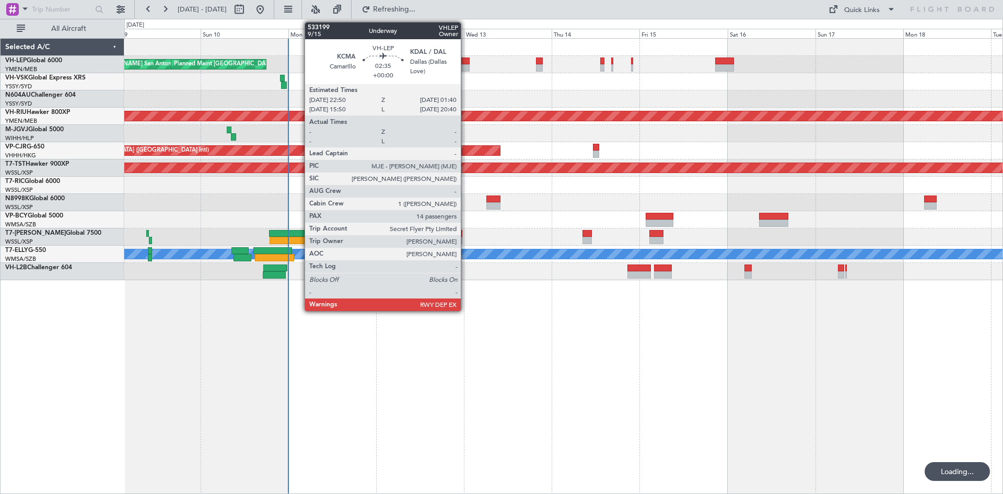
click at [466, 68] on div at bounding box center [464, 67] width 10 height 7
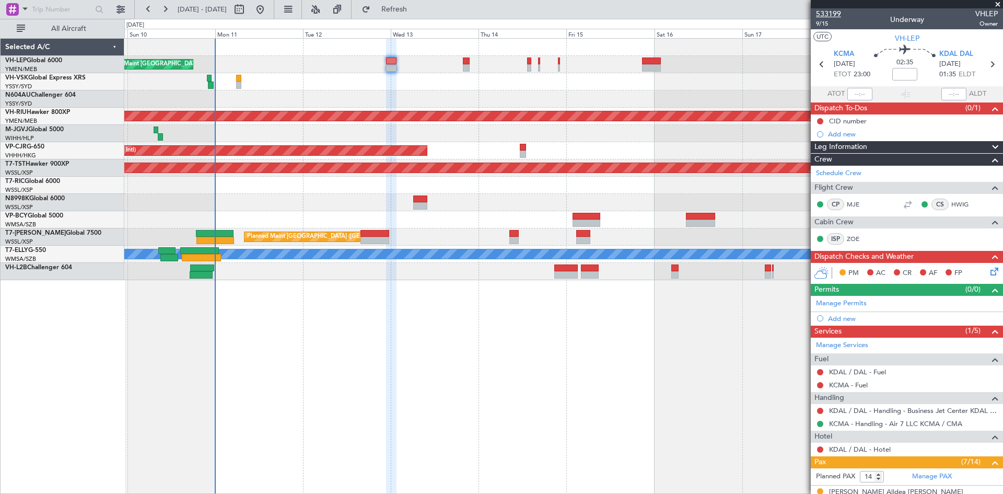
click at [827, 16] on span "533199" at bounding box center [828, 13] width 25 height 11
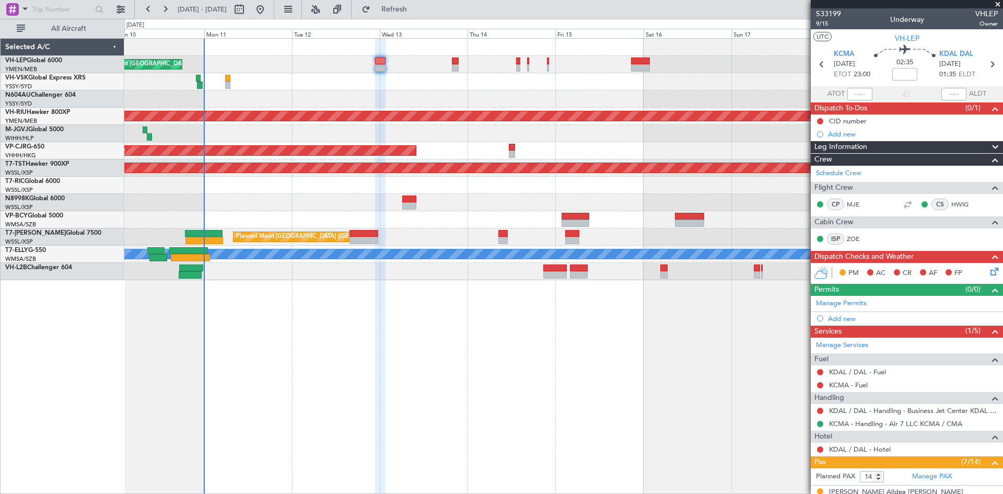
click at [271, 86] on div "Planned Maint [GEOGRAPHIC_DATA] ([GEOGRAPHIC_DATA])" at bounding box center [563, 81] width 878 height 17
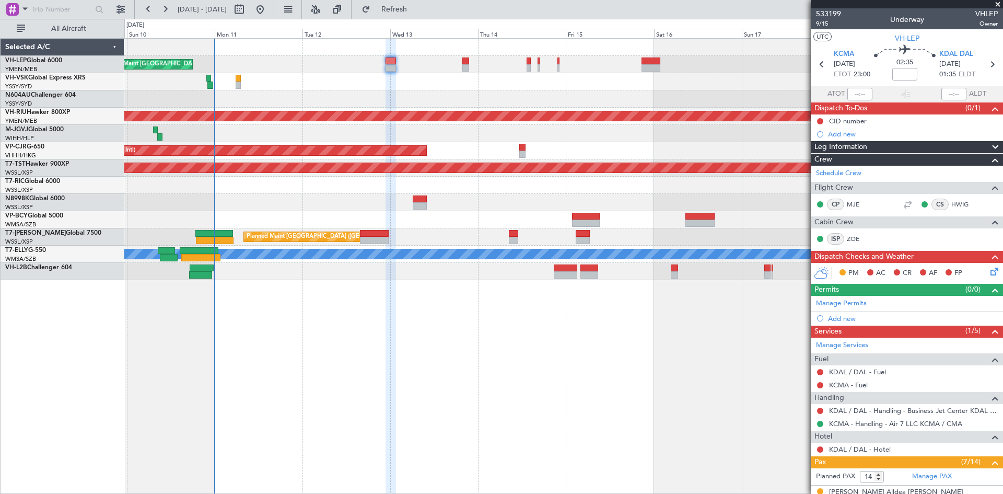
click at [331, 207] on div at bounding box center [563, 202] width 878 height 17
click at [418, 208] on div at bounding box center [563, 202] width 878 height 17
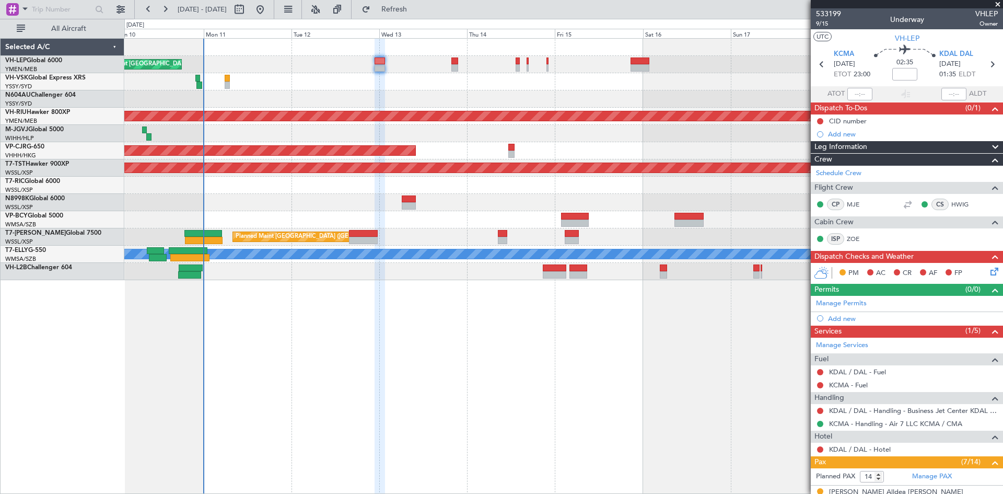
click at [431, 208] on div at bounding box center [563, 202] width 878 height 17
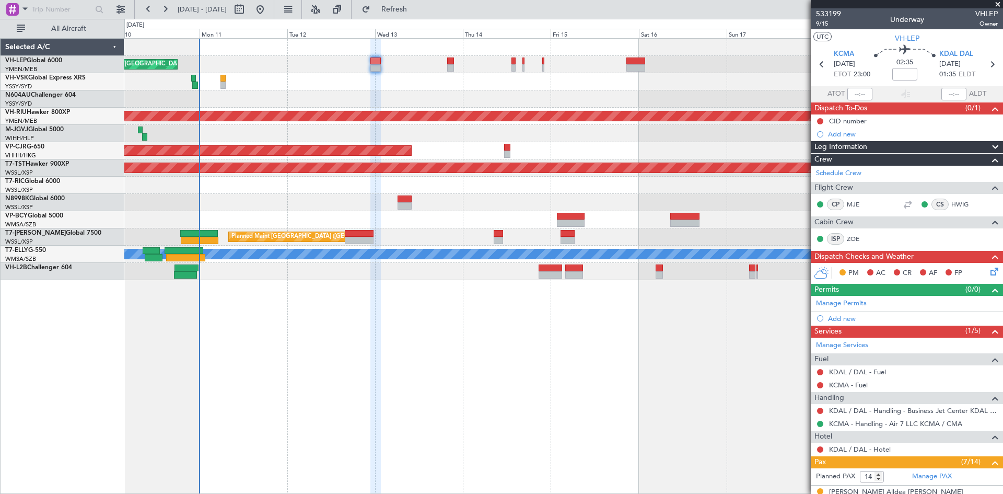
click at [455, 210] on div at bounding box center [563, 202] width 878 height 17
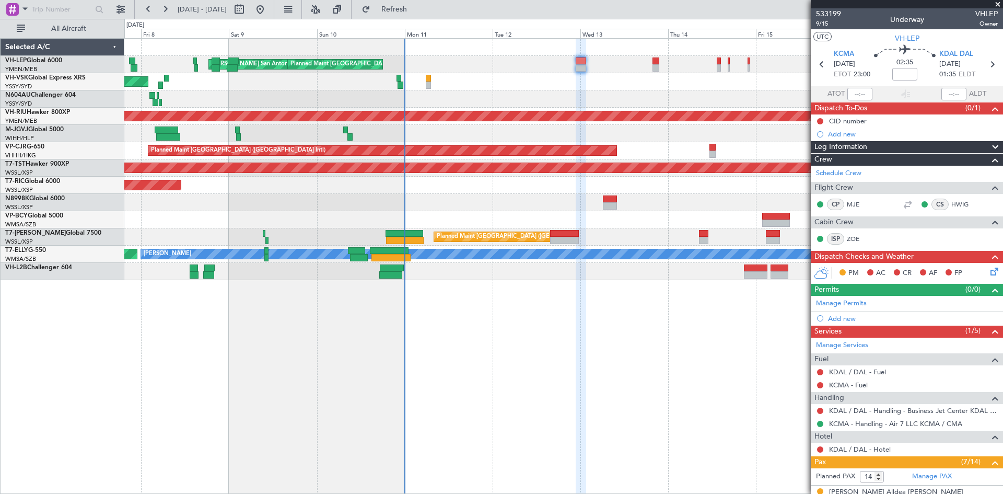
click at [680, 188] on div "MEL San Antonio (San Antonio Intl) Planned Maint Los Angeles (Los Angeles Inter…" at bounding box center [563, 159] width 878 height 241
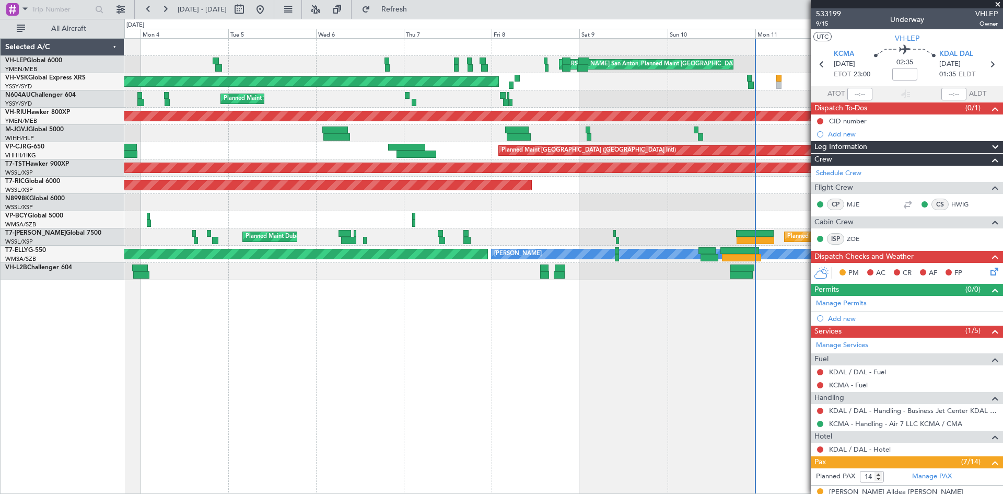
click at [658, 202] on div "[PERSON_NAME] San Antonio (San Antonio Intl) Planned Maint [GEOGRAPHIC_DATA] ([…" at bounding box center [563, 159] width 878 height 241
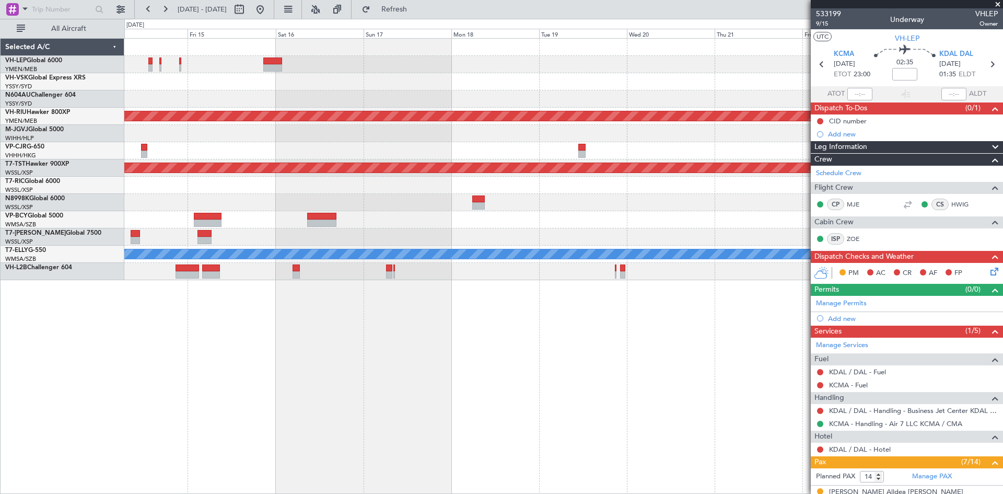
click at [235, 244] on div "Planned Maint Melbourne (Essendon) Planned Maint Hong Kong (Hong Kong Intl) Pla…" at bounding box center [563, 159] width 878 height 241
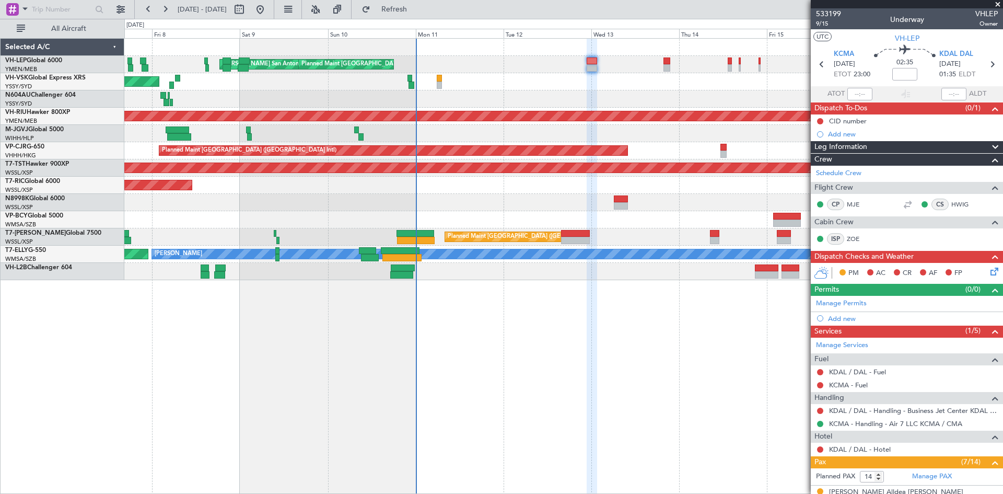
click at [643, 86] on div "Planned Maint [GEOGRAPHIC_DATA] ([GEOGRAPHIC_DATA])" at bounding box center [563, 81] width 878 height 17
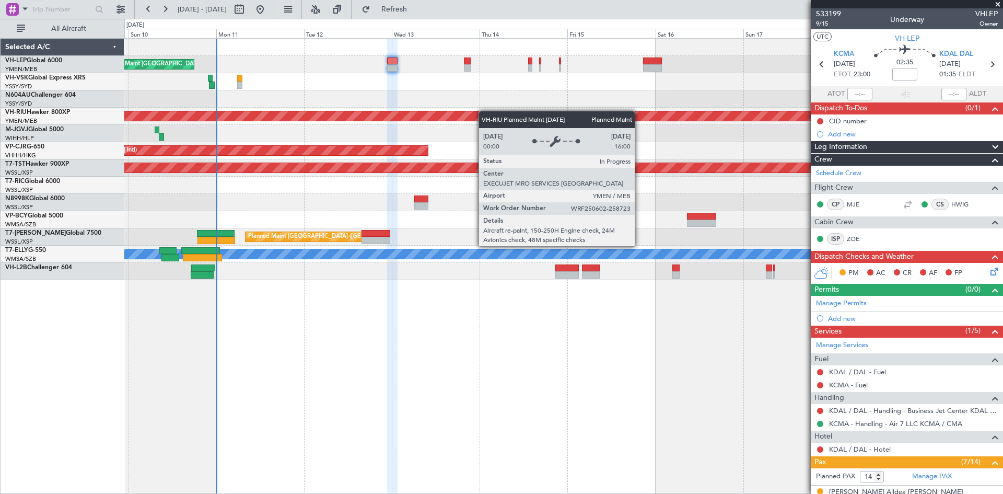
click at [433, 114] on div "MEL San Antonio (San Antonio Intl) Planned Maint Los Angeles (Los Angeles Inter…" at bounding box center [563, 159] width 878 height 241
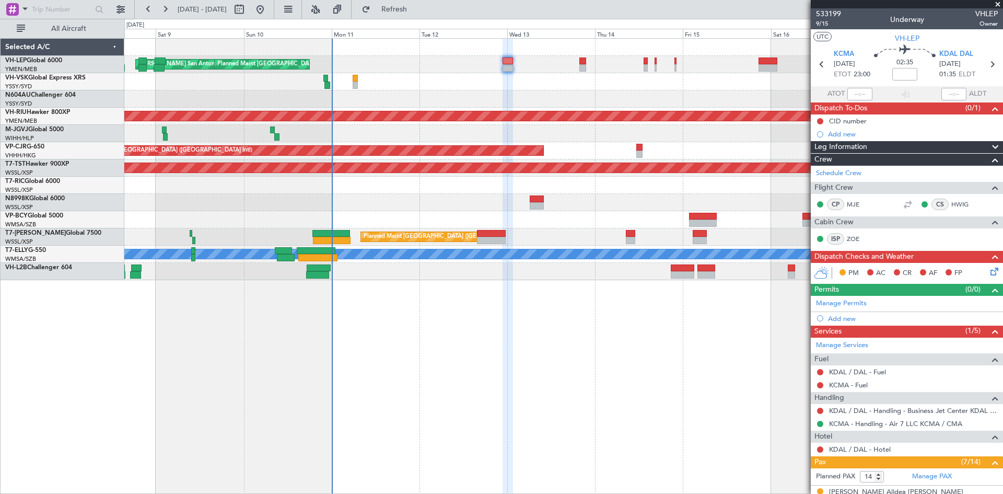
click at [439, 108] on div "MEL San Antonio (San Antonio Intl) Planned Maint Los Angeles (Los Angeles Inter…" at bounding box center [563, 159] width 878 height 241
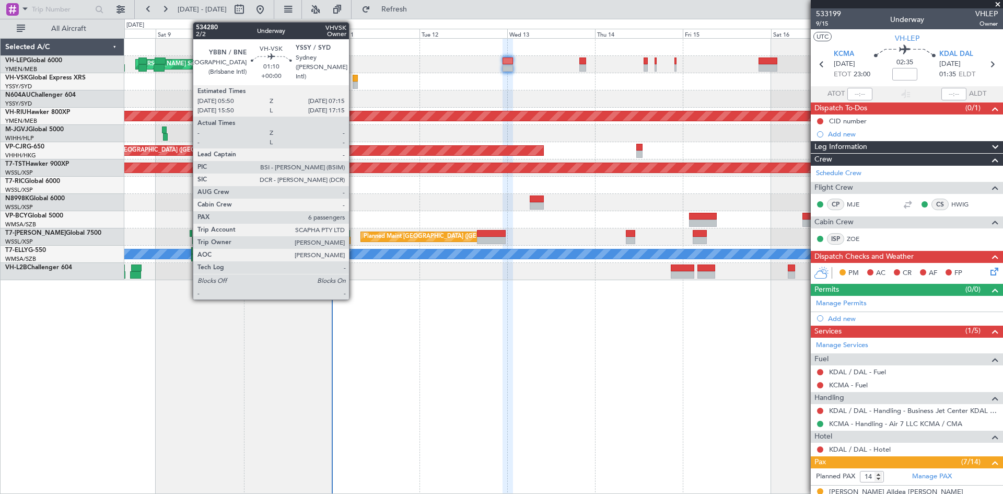
click at [354, 87] on div at bounding box center [355, 85] width 5 height 7
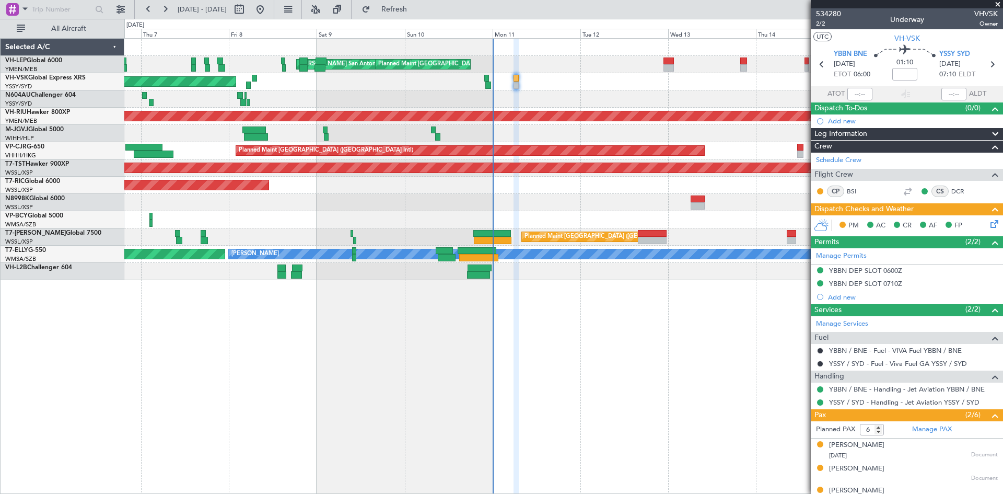
click at [468, 90] on div "Planned Maint [GEOGRAPHIC_DATA] ([GEOGRAPHIC_DATA])" at bounding box center [563, 81] width 878 height 17
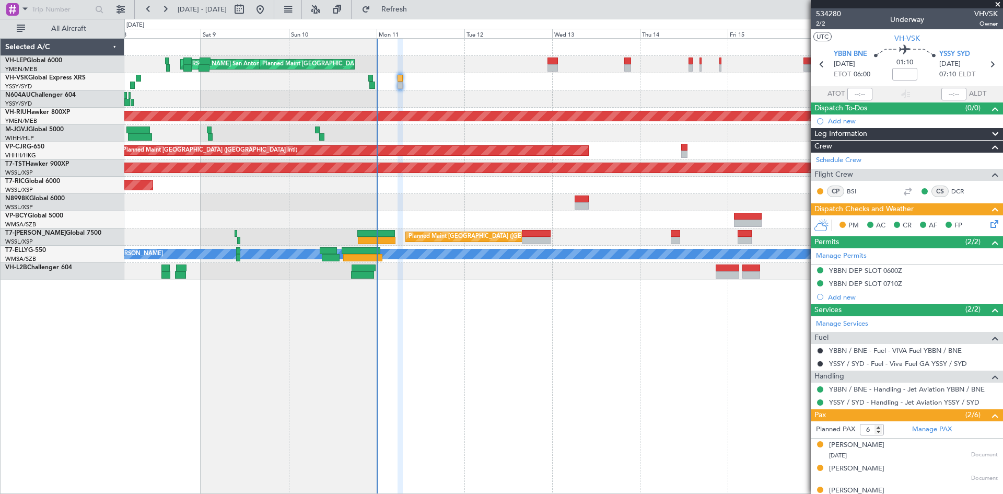
click at [458, 101] on div "MEL San Antonio (San Antonio Intl) Planned Maint Los Angeles (Los Angeles Inter…" at bounding box center [563, 159] width 878 height 241
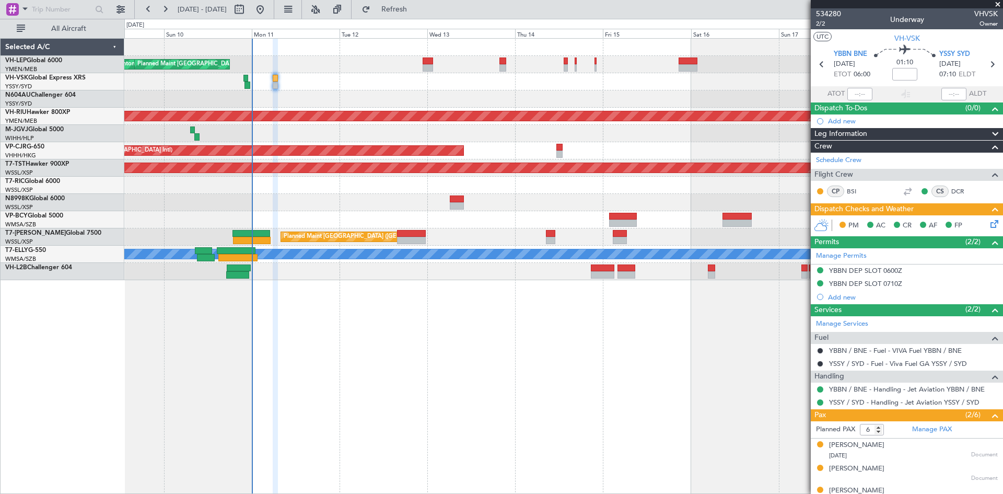
click at [486, 360] on div "MEL San Antonio (San Antonio Intl) Planned Maint Los Angeles (Los Angeles Inter…" at bounding box center [563, 266] width 879 height 456
click at [632, 137] on div at bounding box center [563, 133] width 878 height 17
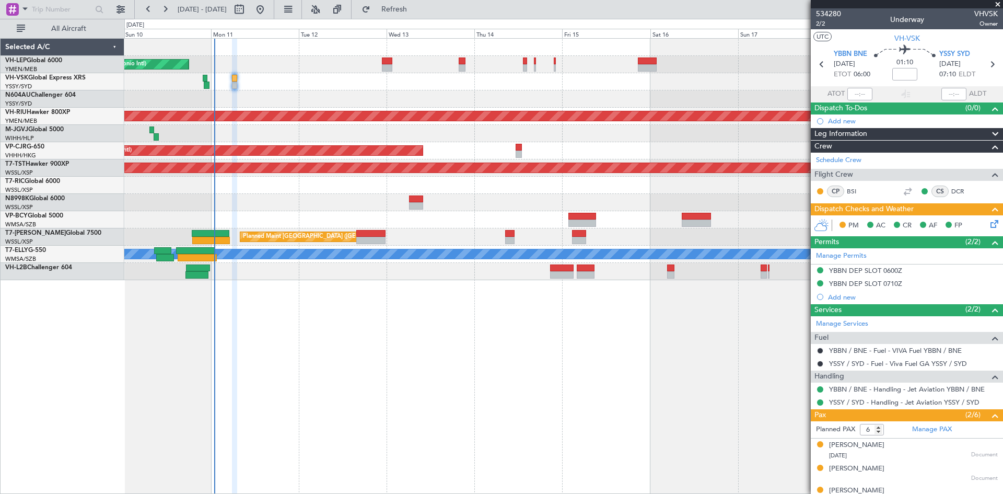
click at [596, 152] on div "Planned Maint Los Angeles (Los Angeles International) MEL San Antonio (San Anto…" at bounding box center [563, 159] width 878 height 241
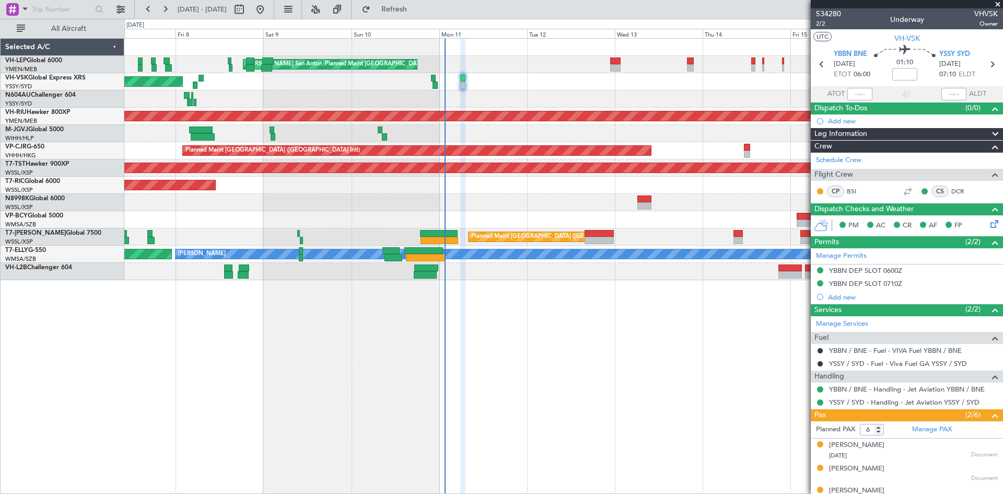
click at [441, 77] on div "MEL San Antonio (San Antonio Intl) Planned Maint Los Angeles (Los Angeles Inter…" at bounding box center [563, 159] width 878 height 241
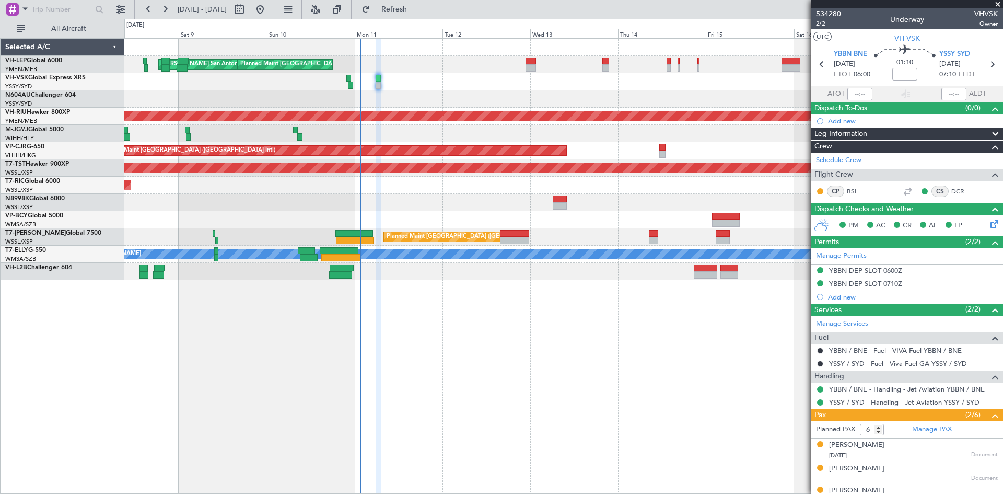
click at [602, 223] on div at bounding box center [563, 219] width 878 height 17
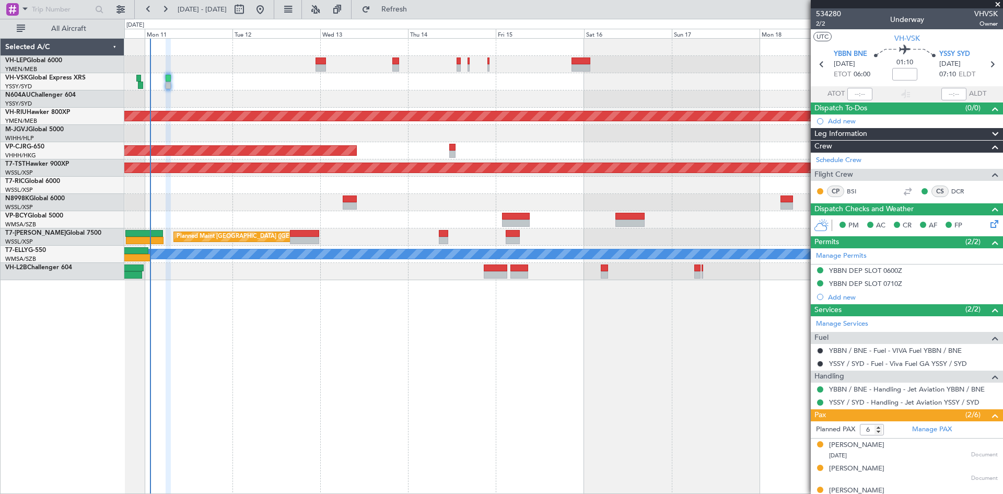
click at [249, 111] on div "MEL San Antonio (San Antonio Intl) Planned Maint Los Angeles (Los Angeles Inter…" at bounding box center [563, 159] width 878 height 241
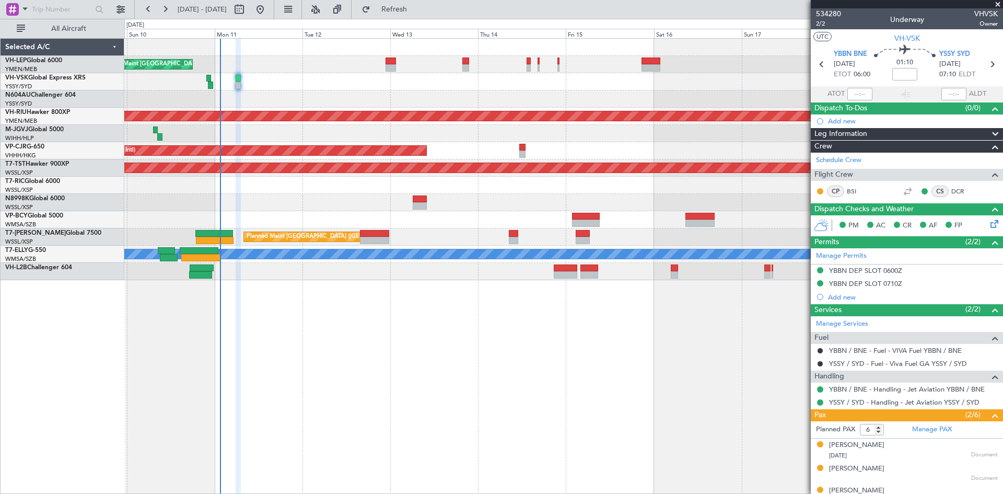
click at [629, 99] on div at bounding box center [563, 98] width 878 height 17
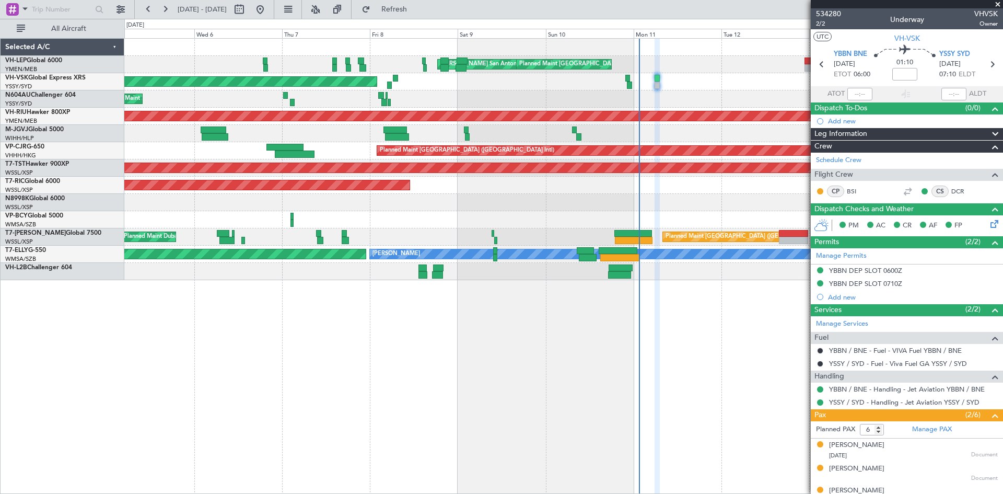
click at [625, 91] on div "MEL San Antonio (San Antonio Intl) Planned Maint Los Angeles (Los Angeles Inter…" at bounding box center [563, 159] width 878 height 241
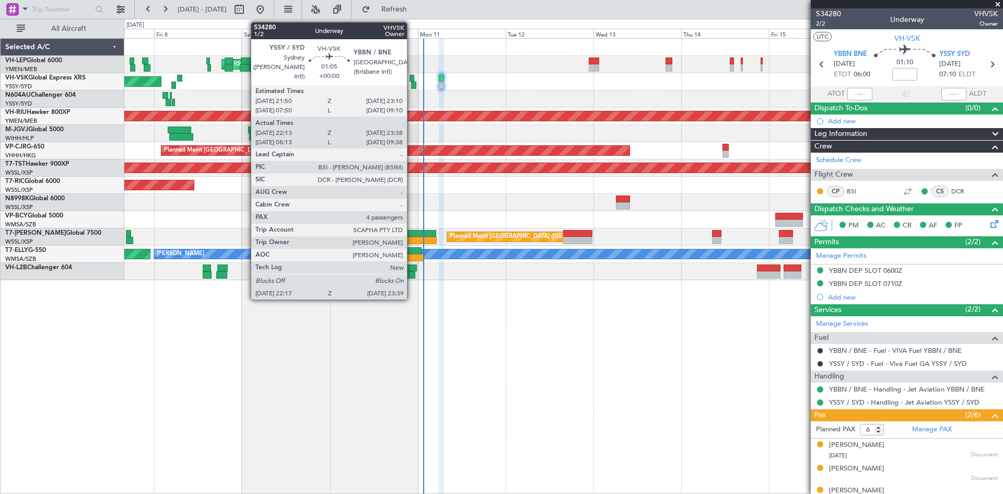
click at [412, 82] on div "Planned Maint [GEOGRAPHIC_DATA] ([GEOGRAPHIC_DATA])" at bounding box center [563, 81] width 878 height 17
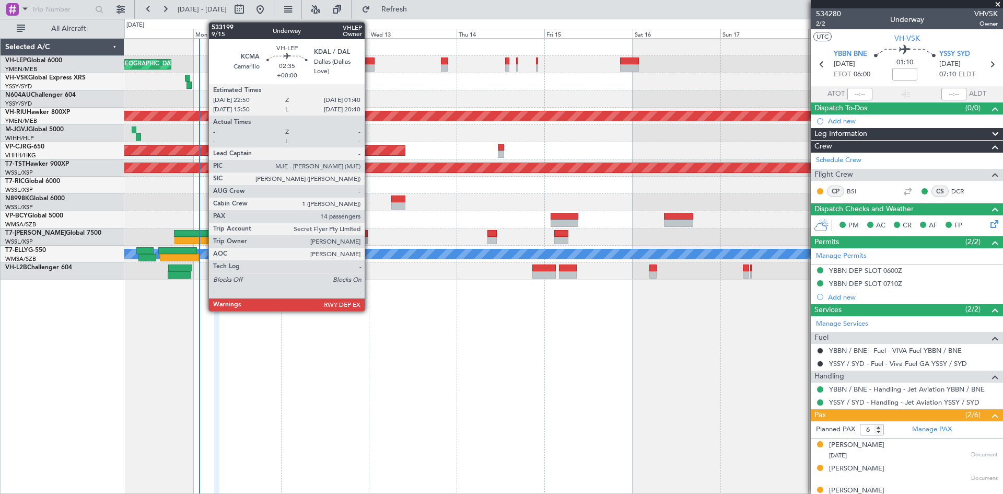
click at [369, 64] on div at bounding box center [369, 60] width 10 height 7
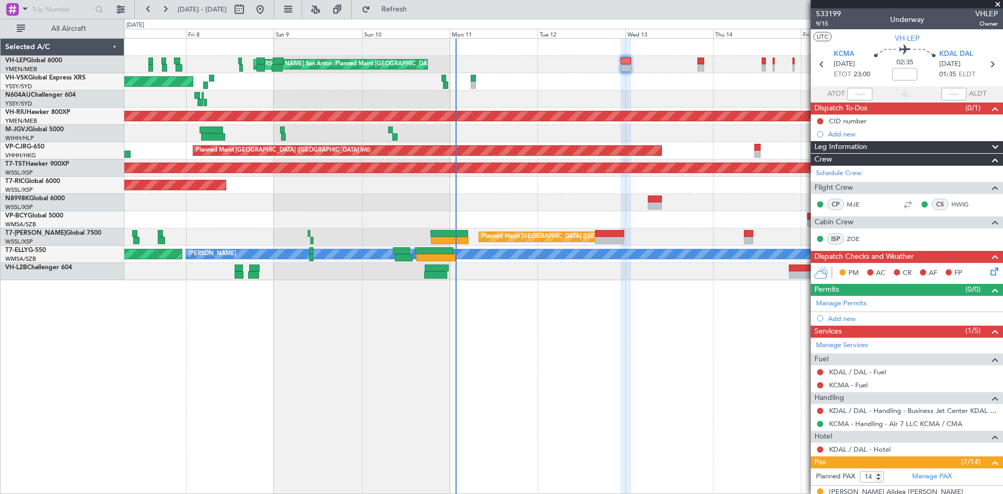
click at [251, 83] on div "Planned Maint [GEOGRAPHIC_DATA] ([GEOGRAPHIC_DATA])" at bounding box center [563, 81] width 878 height 17
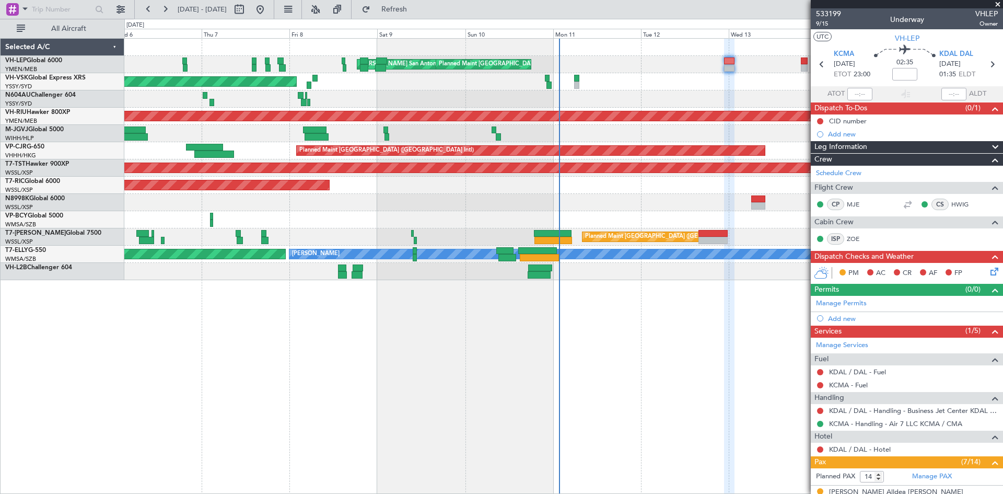
click at [352, 87] on div "Planned Maint [GEOGRAPHIC_DATA] ([GEOGRAPHIC_DATA])" at bounding box center [563, 81] width 878 height 17
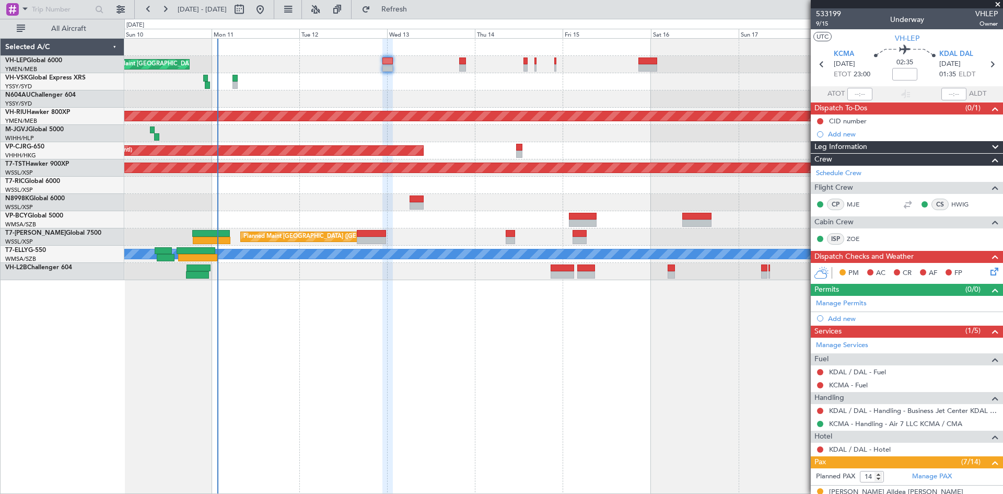
click at [428, 311] on div "MEL San Antonio (San Antonio Intl) Planned Maint Los Angeles (Los Angeles Inter…" at bounding box center [563, 266] width 879 height 456
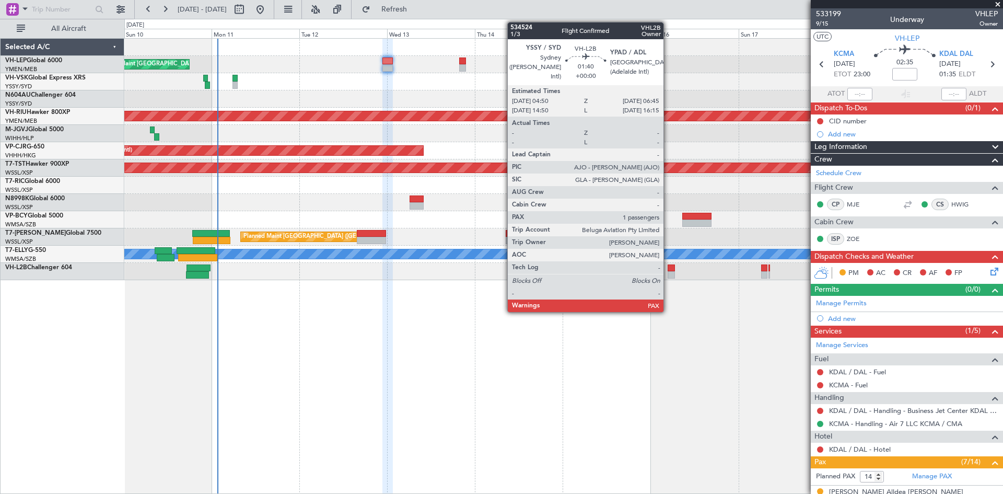
click at [668, 277] on div at bounding box center [671, 274] width 7 height 7
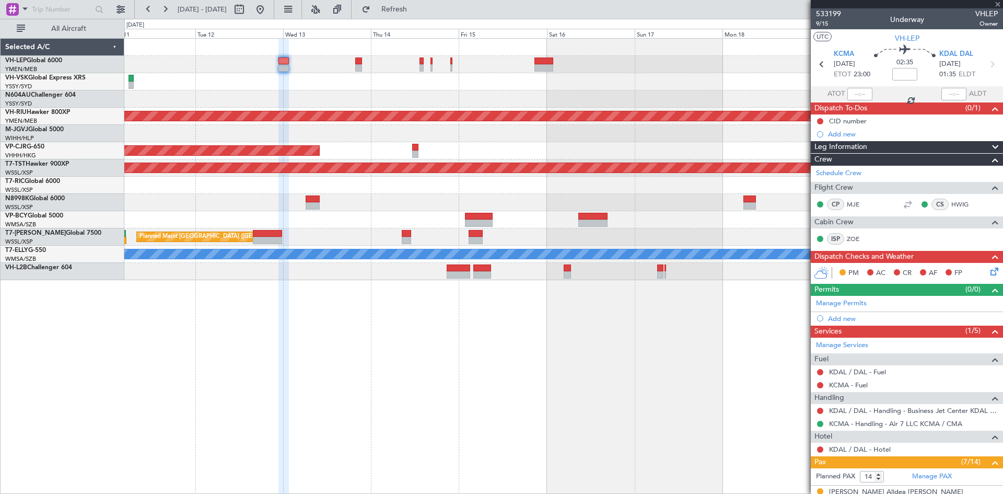
click at [609, 284] on div "MEL San Antonio (San Antonio Intl) Planned Maint Los Angeles (Los Angeles Inter…" at bounding box center [563, 266] width 879 height 456
type input "1"
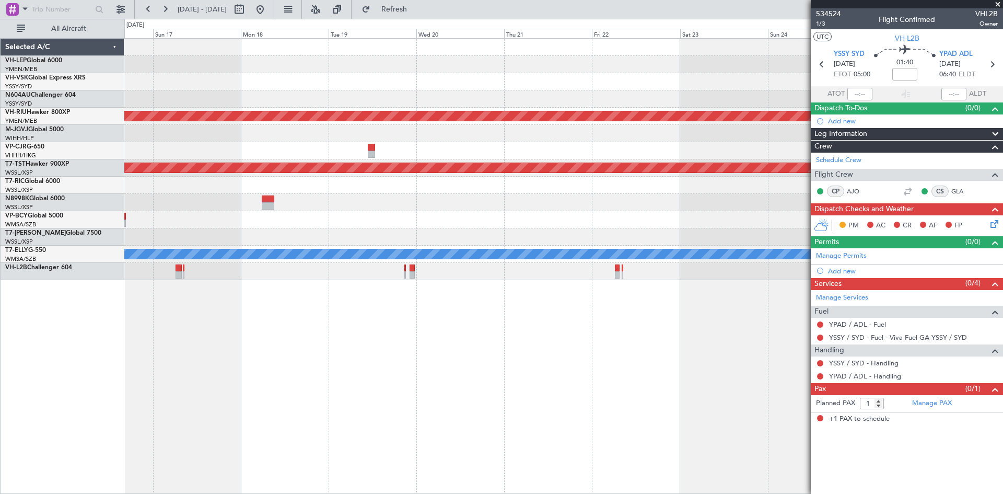
click at [212, 308] on div "Planned Maint Melbourne (Essendon) Planned Maint Hong Kong (Hong Kong Intl) Pla…" at bounding box center [563, 266] width 879 height 456
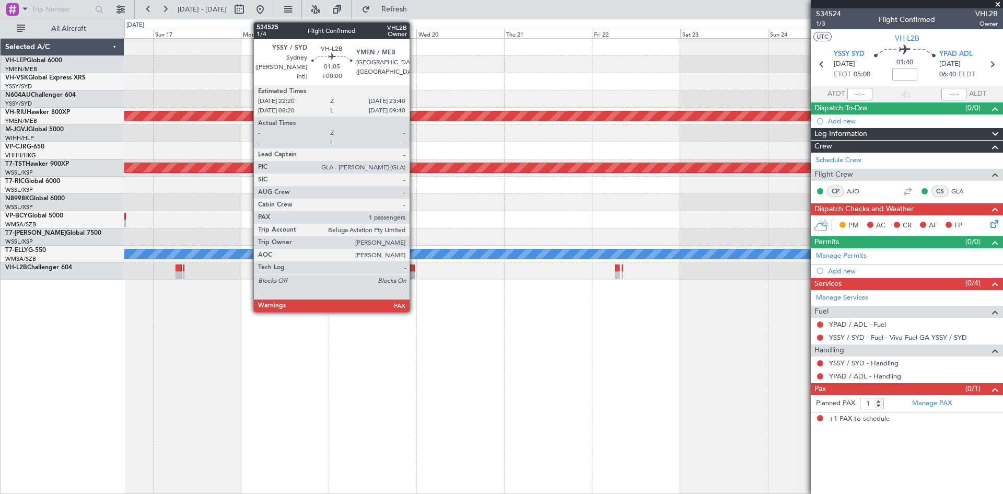
click at [414, 272] on div at bounding box center [412, 274] width 5 height 7
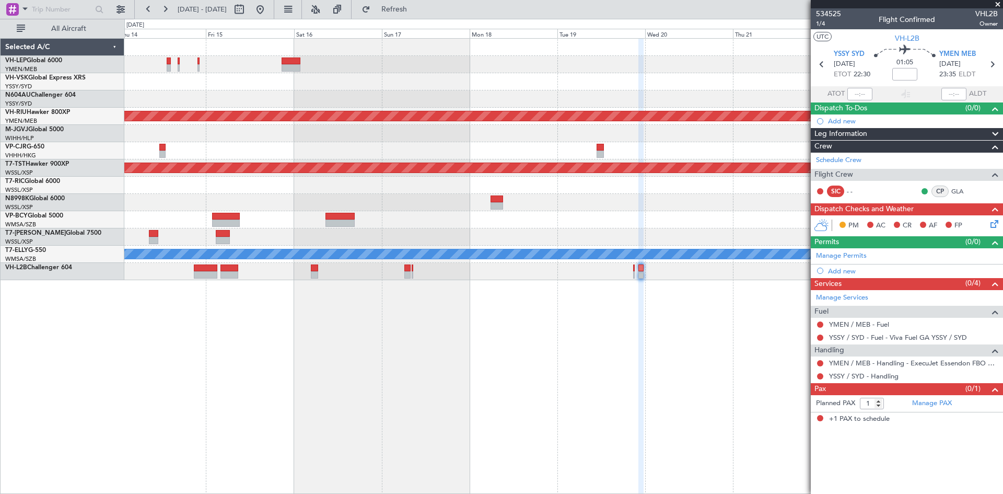
click at [666, 316] on div "Planned Maint Melbourne (Essendon) Planned Maint Hong Kong (Hong Kong Intl) Pla…" at bounding box center [563, 266] width 879 height 456
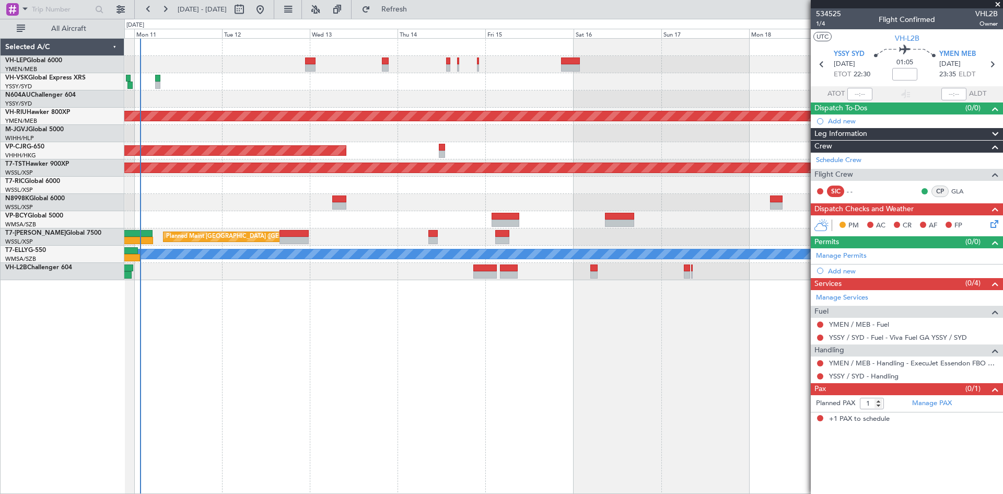
click at [596, 339] on div "Planned Maint Los Angeles (Los Angeles International) MEL San Antonio (San Anto…" at bounding box center [563, 266] width 879 height 456
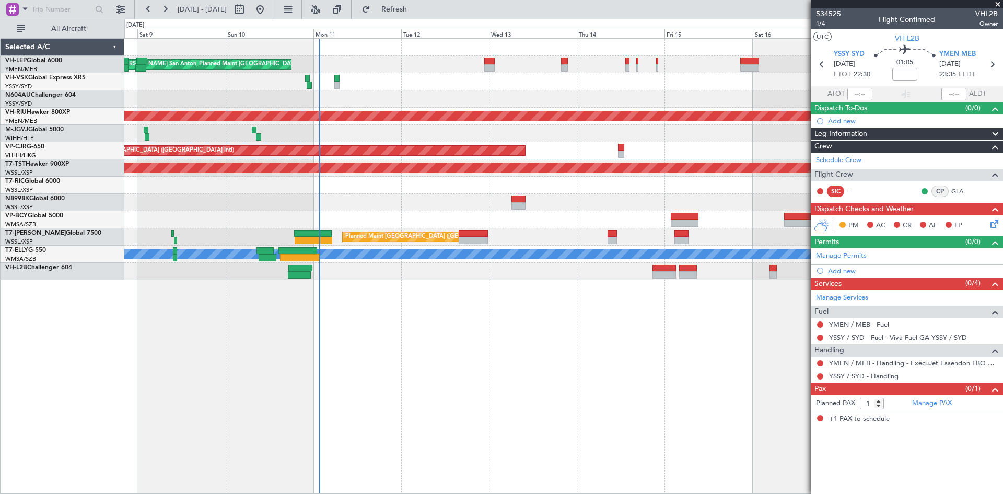
click at [416, 354] on div "MEL San Antonio (San Antonio Intl) Planned Maint Los Angeles (Los Angeles Inter…" at bounding box center [563, 266] width 879 height 456
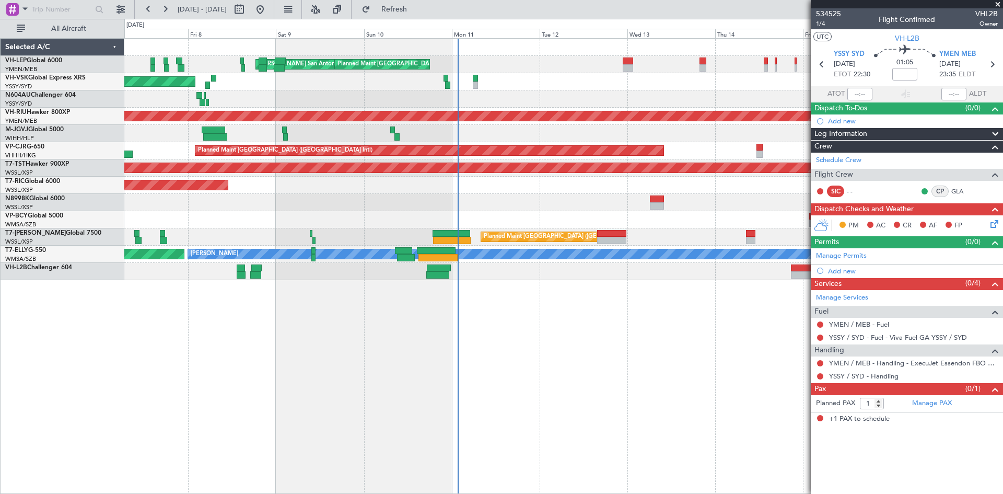
click at [555, 341] on div "MEL San Antonio (San Antonio Intl) Planned Maint Los Angeles (Los Angeles Inter…" at bounding box center [563, 266] width 879 height 456
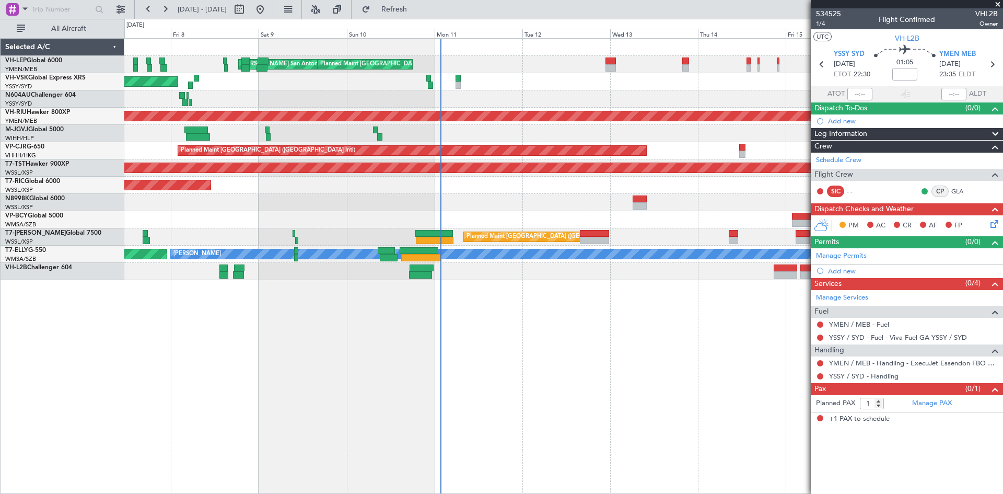
click at [392, 88] on div "Planned Maint [GEOGRAPHIC_DATA] ([GEOGRAPHIC_DATA])" at bounding box center [563, 81] width 878 height 17
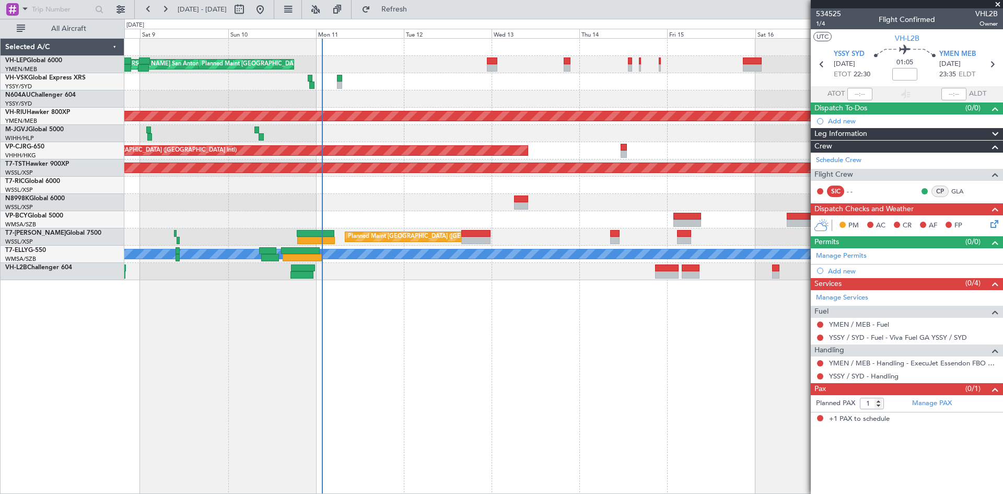
click at [455, 89] on div "MEL San Antonio (San Antonio Intl) Planned Maint Los Angeles (Los Angeles Inter…" at bounding box center [563, 159] width 878 height 241
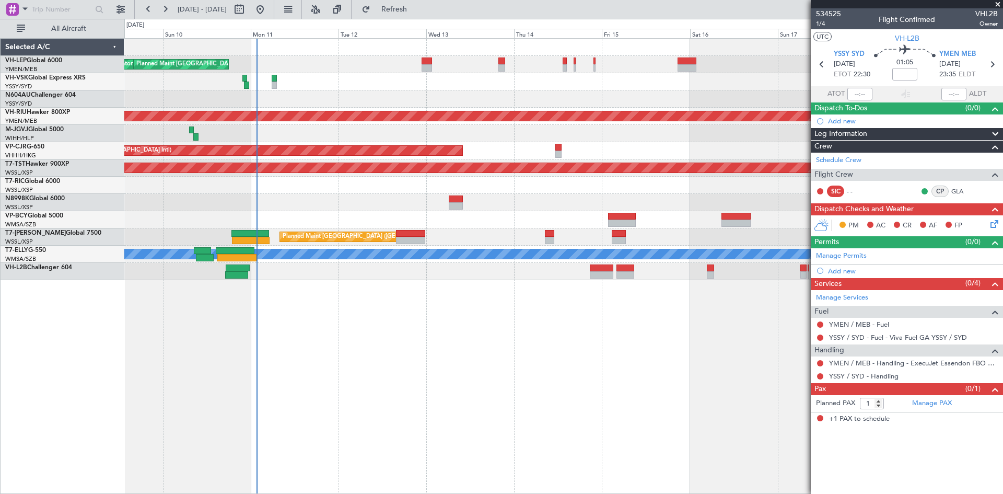
click at [389, 104] on div "MEL San Antonio (San Antonio Intl) Planned Maint Los Angeles (Los Angeles Inter…" at bounding box center [563, 159] width 878 height 241
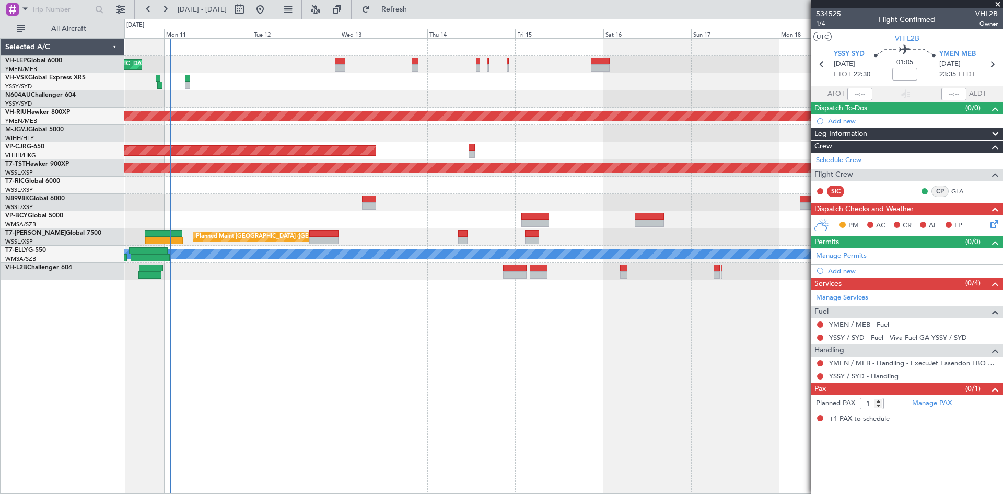
click at [588, 193] on div "Planned Maint [GEOGRAPHIC_DATA] (Seletar)" at bounding box center [563, 185] width 878 height 17
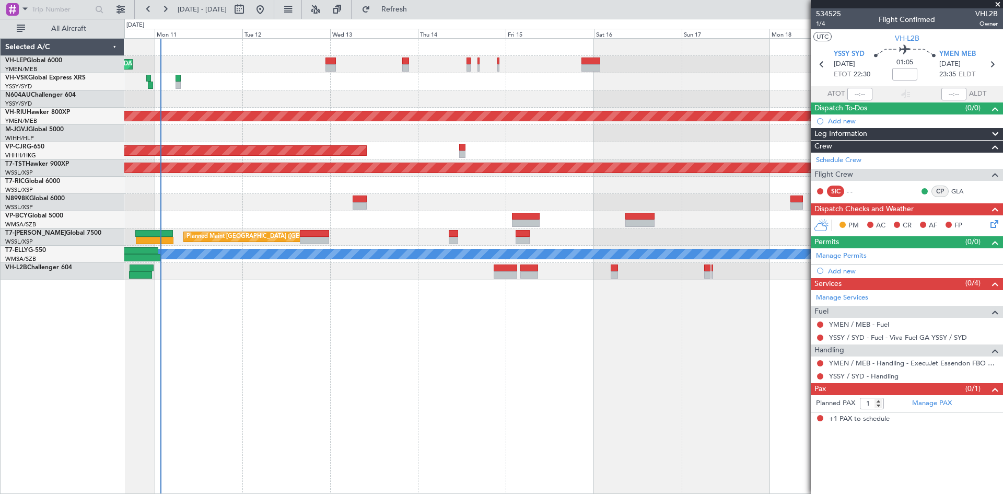
click at [693, 190] on div "Planned Maint [GEOGRAPHIC_DATA] (Seletar)" at bounding box center [563, 185] width 878 height 17
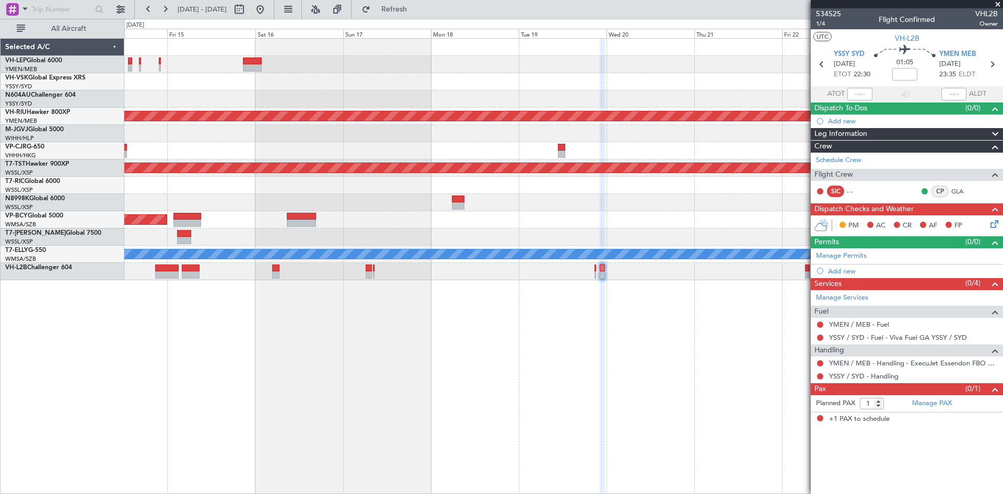
click at [327, 230] on div "Planned Maint [GEOGRAPHIC_DATA] ([GEOGRAPHIC_DATA]) Planned Maint [GEOGRAPHIC_D…" at bounding box center [563, 159] width 878 height 241
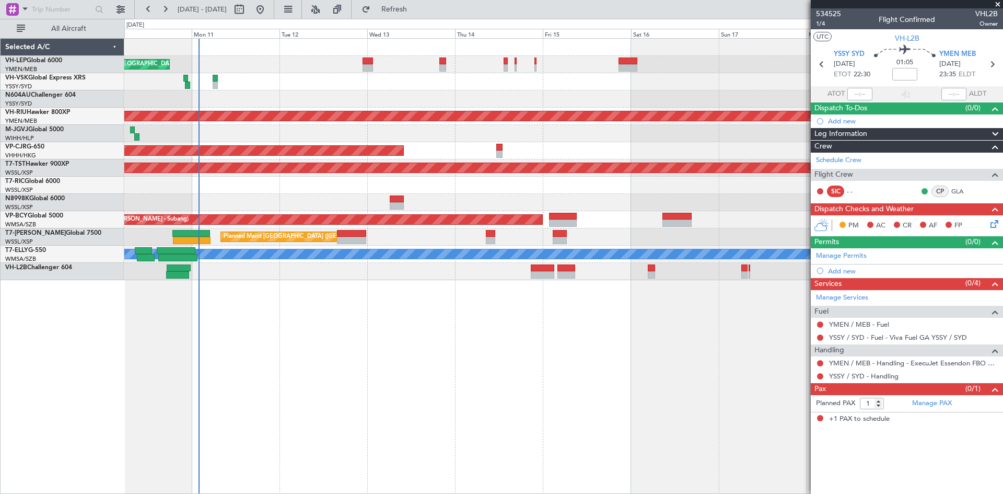
click at [668, 59] on div "[PERSON_NAME] San Antonio (San Antonio Intl) Planned Maint [GEOGRAPHIC_DATA] ([…" at bounding box center [563, 159] width 878 height 241
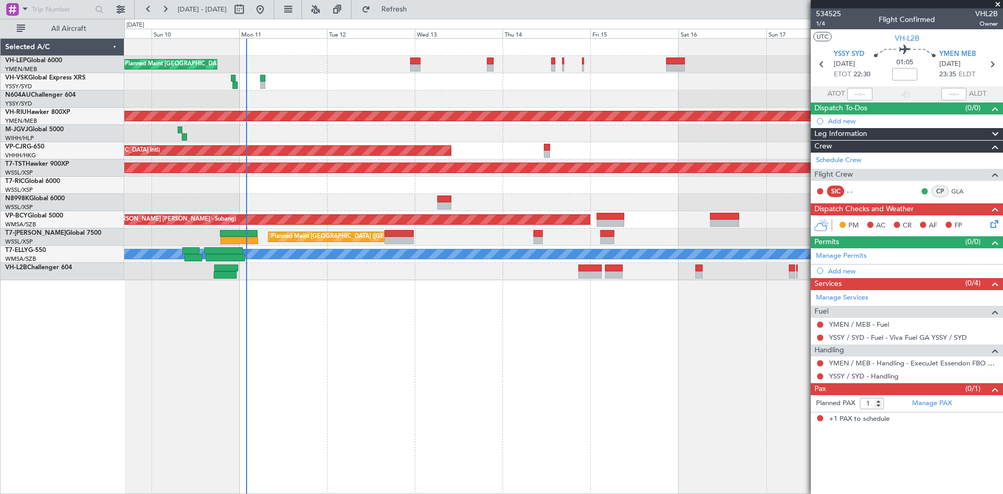
click at [439, 88] on div "[PERSON_NAME] San Antonio (San Antonio Intl) Planned Maint [GEOGRAPHIC_DATA] ([…" at bounding box center [563, 159] width 878 height 241
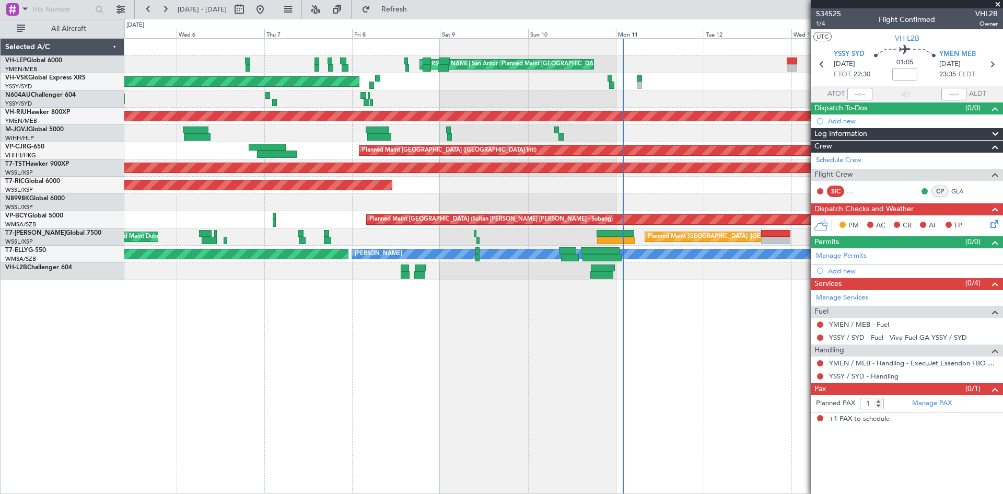
click at [567, 200] on div "[PERSON_NAME] San Antonio (San Antonio Intl) Planned Maint [GEOGRAPHIC_DATA] ([…" at bounding box center [563, 159] width 878 height 241
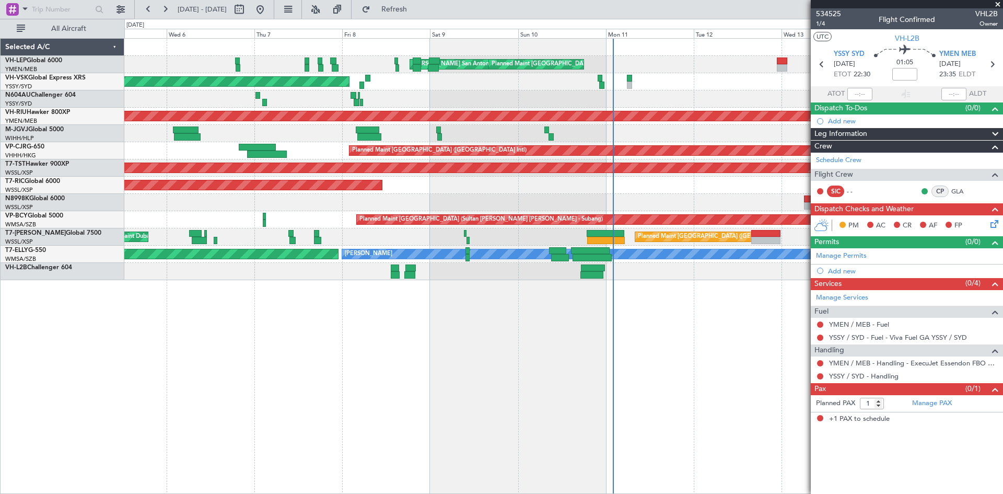
click at [548, 203] on div at bounding box center [563, 202] width 878 height 17
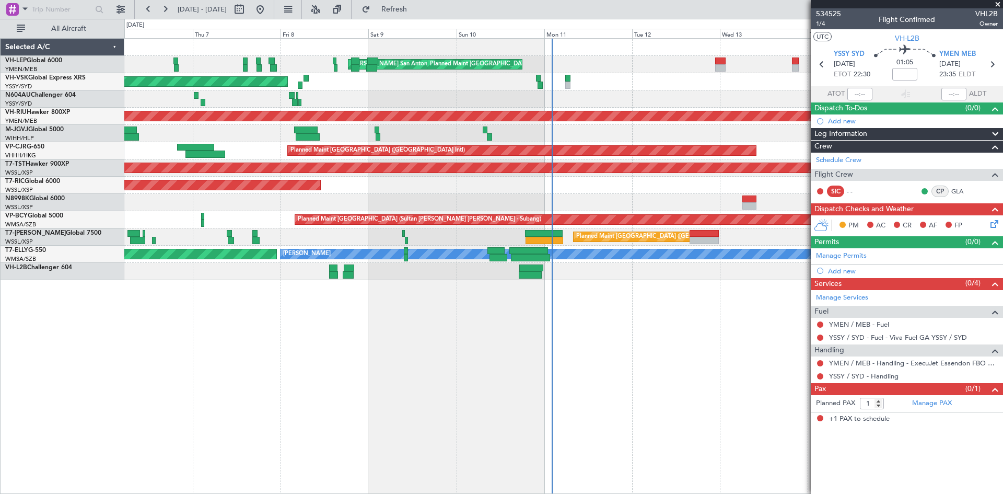
click at [452, 199] on div at bounding box center [563, 202] width 878 height 17
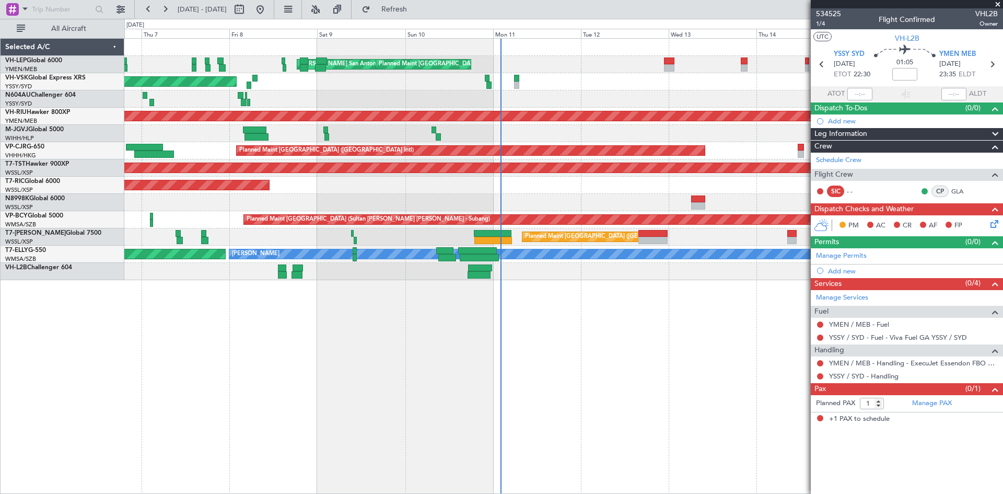
click at [754, 197] on div at bounding box center [563, 202] width 878 height 17
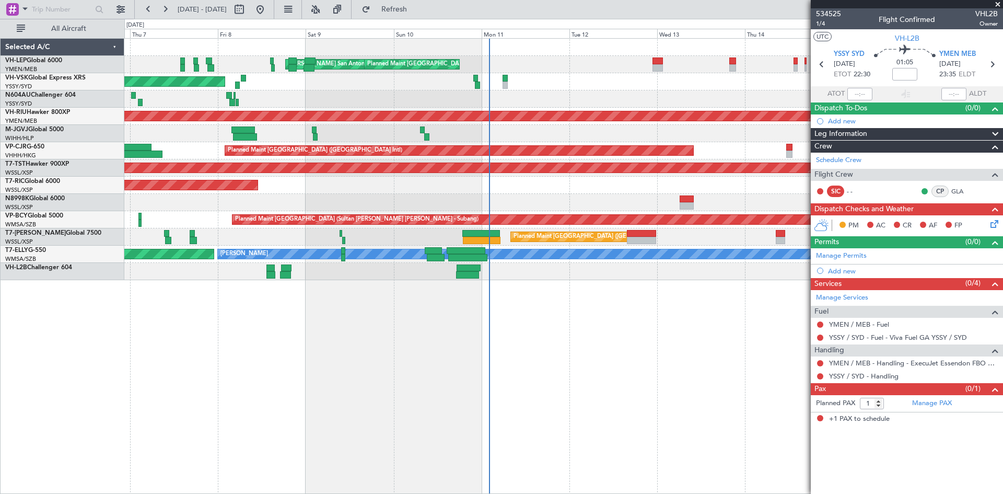
click at [770, 199] on div at bounding box center [563, 202] width 878 height 17
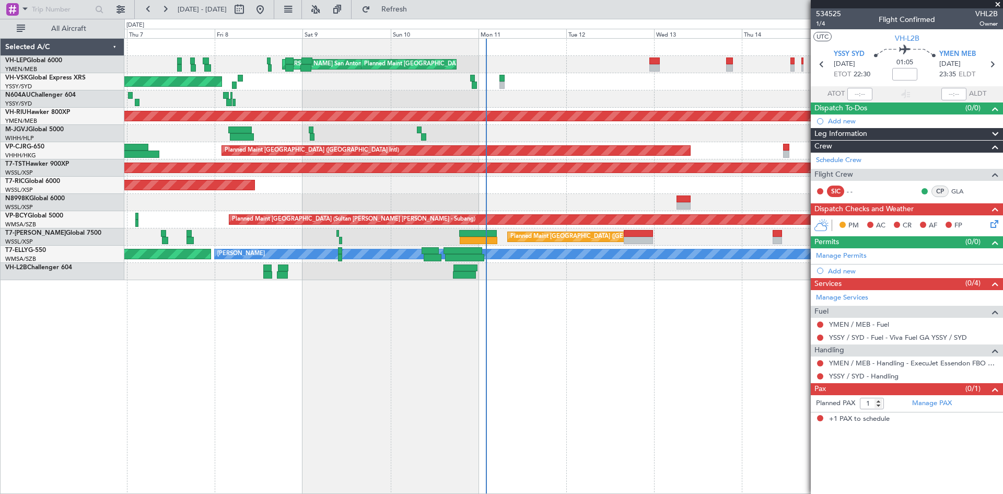
click at [766, 201] on div at bounding box center [563, 202] width 878 height 17
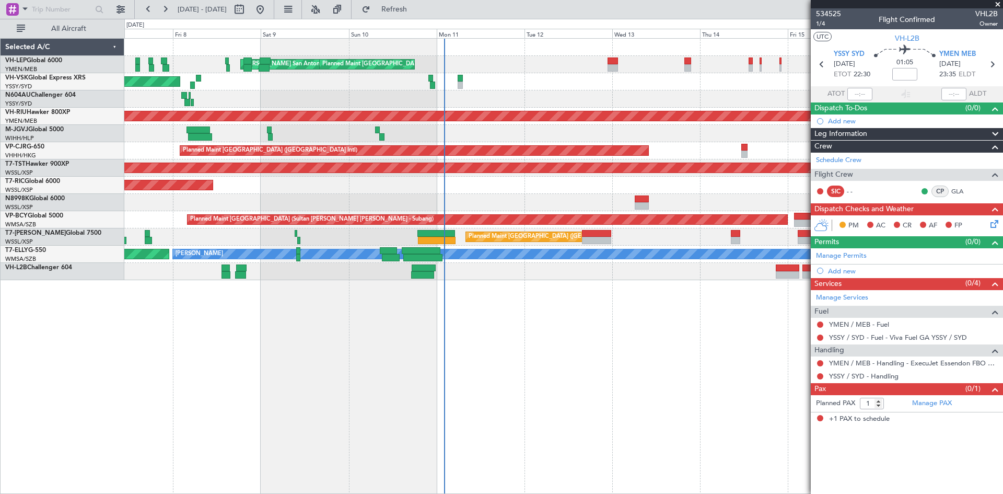
click at [667, 377] on div "[PERSON_NAME] San Antonio (San Antonio Intl) Planned Maint [GEOGRAPHIC_DATA] ([…" at bounding box center [563, 266] width 879 height 456
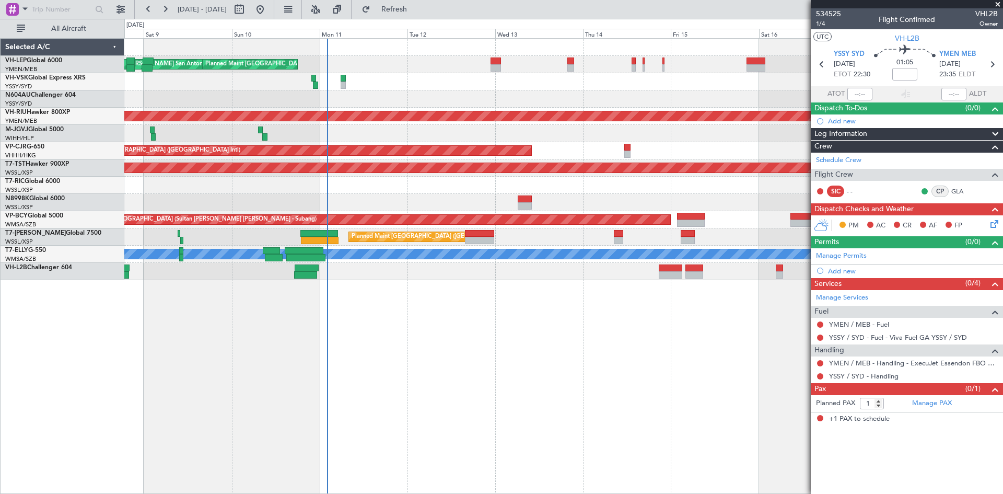
click at [310, 418] on div "[PERSON_NAME] San Antonio (San Antonio Intl) Planned Maint [GEOGRAPHIC_DATA] ([…" at bounding box center [563, 266] width 879 height 456
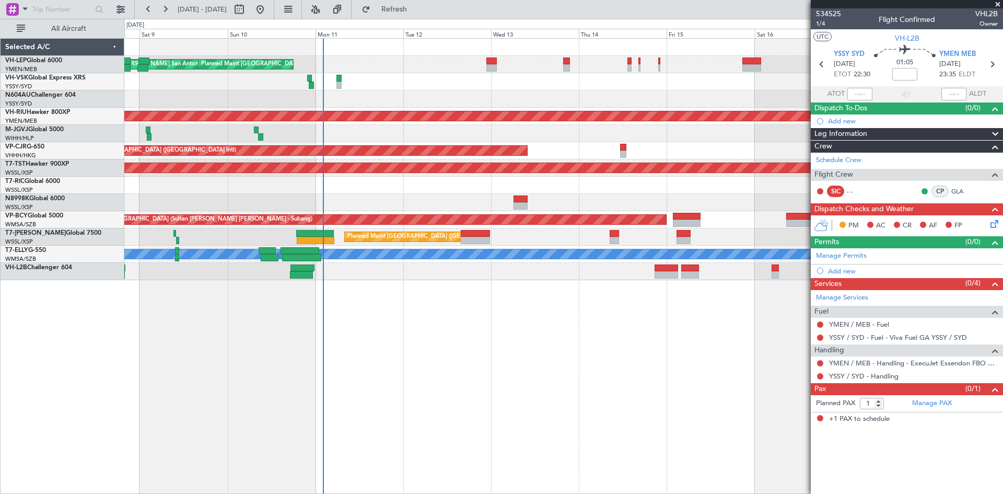
click at [453, 328] on div "[PERSON_NAME] San Antonio (San Antonio Intl) Planned Maint [GEOGRAPHIC_DATA] ([…" at bounding box center [563, 266] width 879 height 456
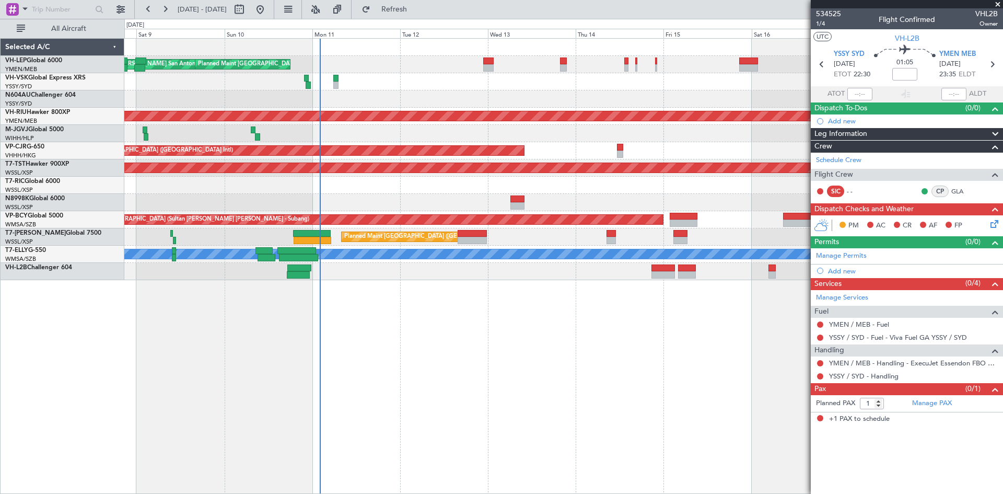
click at [743, 348] on div "[PERSON_NAME] San Antonio (San Antonio Intl) Planned Maint [GEOGRAPHIC_DATA] ([…" at bounding box center [563, 266] width 879 height 456
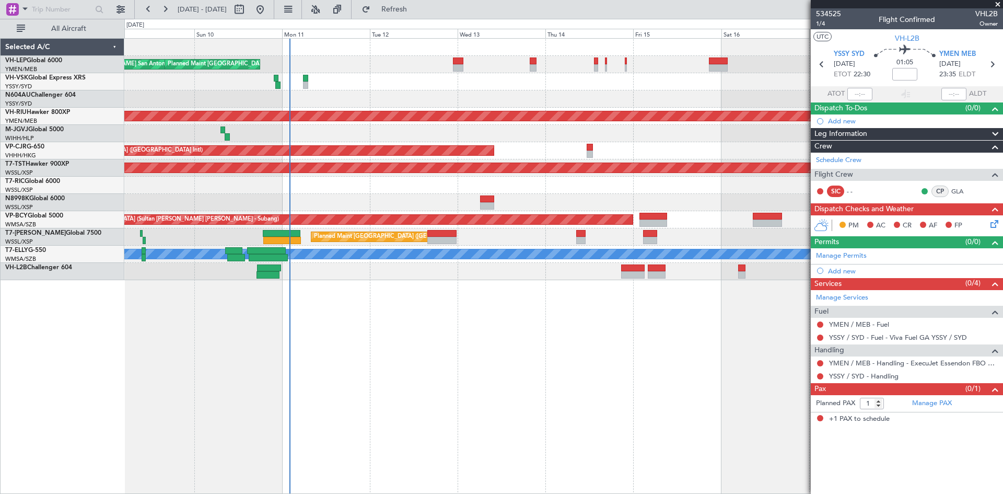
click at [491, 405] on div "[PERSON_NAME] San Antonio (San Antonio Intl) Planned Maint [GEOGRAPHIC_DATA] ([…" at bounding box center [563, 266] width 879 height 456
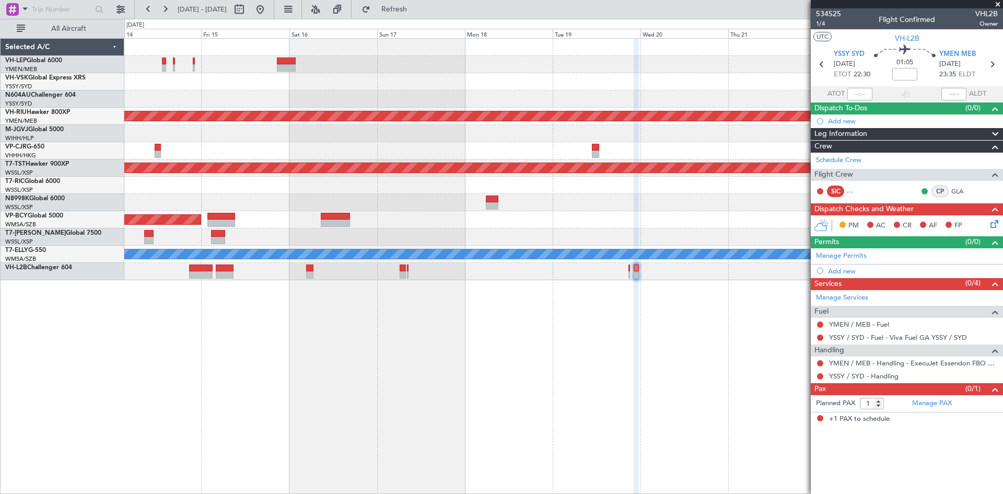
click at [310, 364] on div "Planned Maint [GEOGRAPHIC_DATA] ([GEOGRAPHIC_DATA]) Planned Maint [GEOGRAPHIC_D…" at bounding box center [563, 266] width 879 height 456
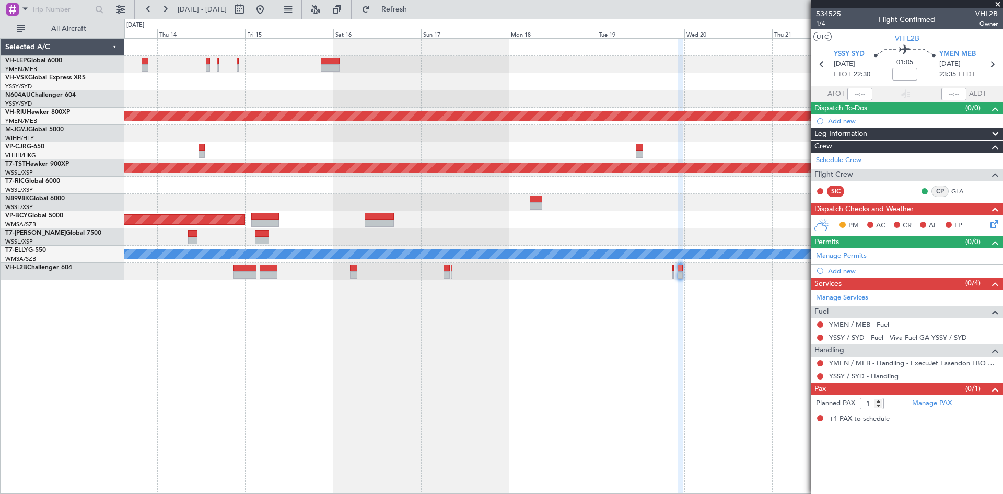
click at [772, 332] on div "Planned Maint [GEOGRAPHIC_DATA] ([GEOGRAPHIC_DATA]) Planned Maint [GEOGRAPHIC_D…" at bounding box center [563, 266] width 879 height 456
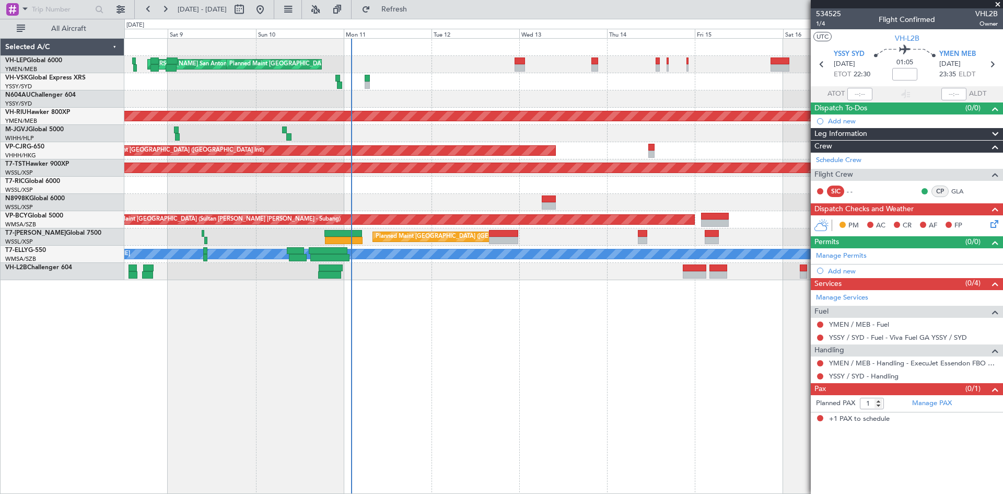
click at [804, 344] on div "[PERSON_NAME] San Antonio (San Antonio Intl) Planned Maint [GEOGRAPHIC_DATA] ([…" at bounding box center [563, 266] width 879 height 456
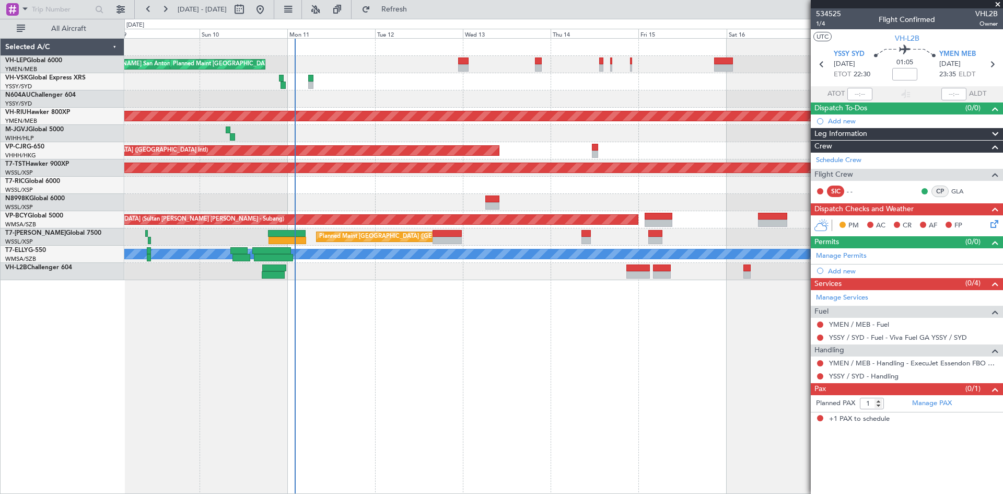
click at [323, 393] on div "[PERSON_NAME] San Antonio (San Antonio Intl) Planned Maint [GEOGRAPHIC_DATA] ([…" at bounding box center [563, 266] width 879 height 456
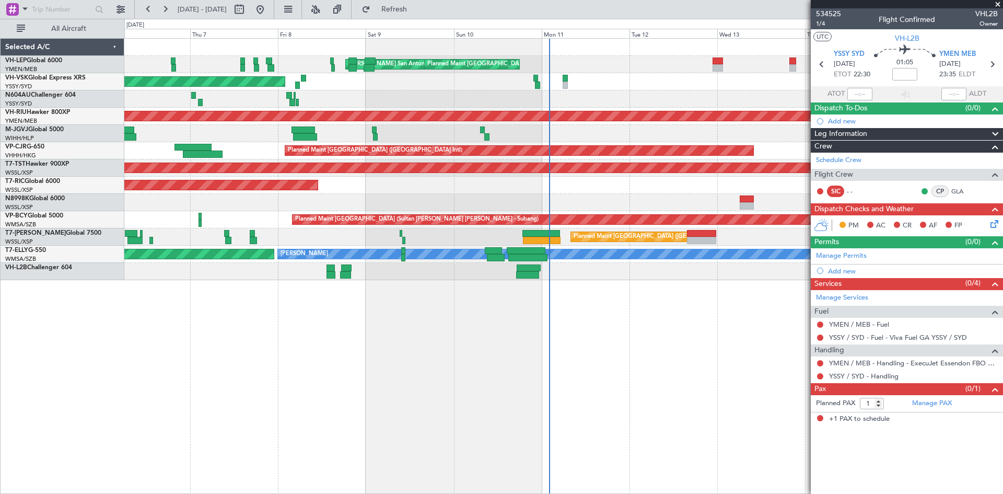
click at [577, 396] on div "[PERSON_NAME] San Antonio (San Antonio Intl) Planned Maint [GEOGRAPHIC_DATA] ([…" at bounding box center [563, 266] width 879 height 456
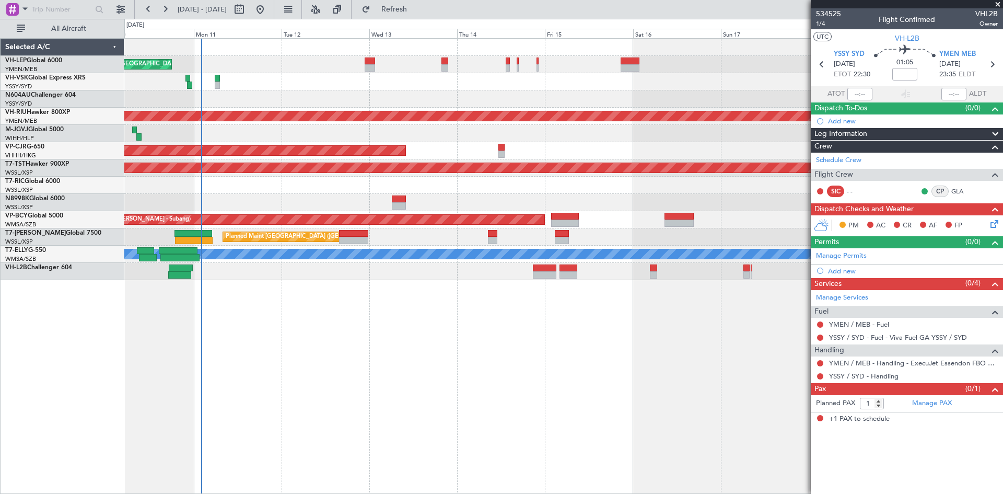
click at [406, 428] on div "[PERSON_NAME] San Antonio (San Antonio Intl) Planned Maint [GEOGRAPHIC_DATA] ([…" at bounding box center [563, 266] width 879 height 456
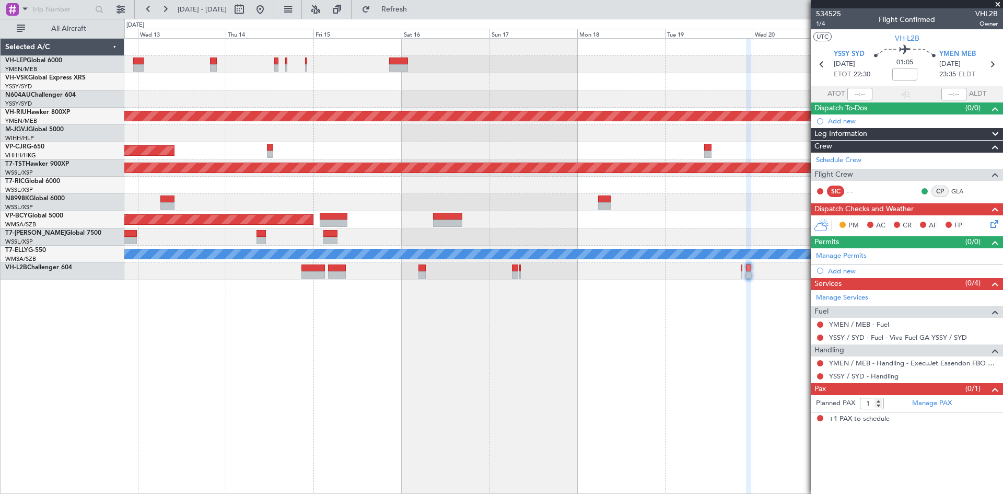
click at [378, 414] on div "Planned Maint [GEOGRAPHIC_DATA] ([GEOGRAPHIC_DATA] International) [PERSON_NAME]…" at bounding box center [563, 266] width 879 height 456
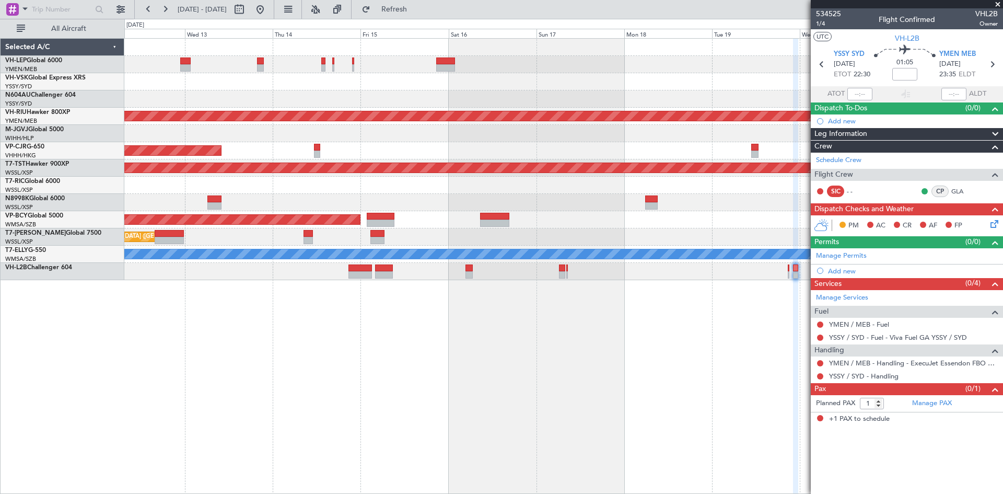
click at [748, 351] on div "Planned Maint [GEOGRAPHIC_DATA] ([GEOGRAPHIC_DATA] International) [PERSON_NAME]…" at bounding box center [563, 266] width 879 height 456
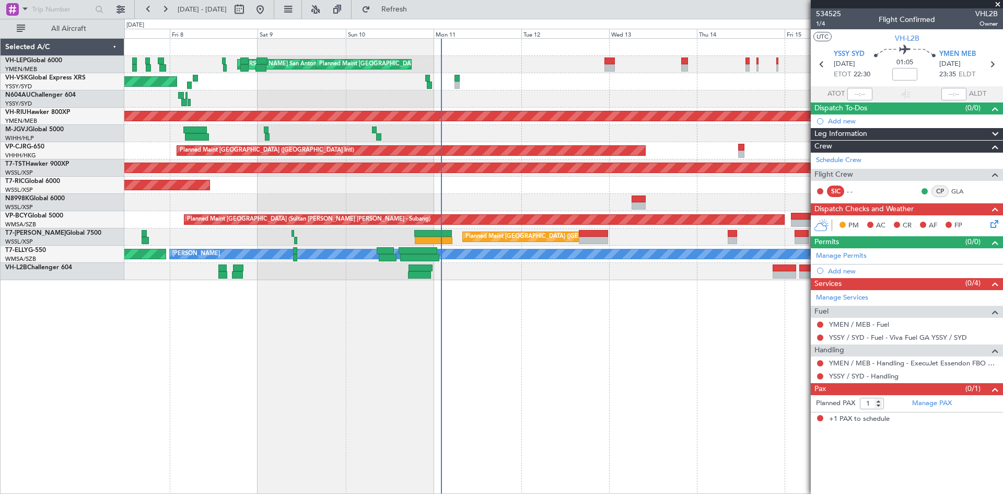
click at [732, 349] on div "[PERSON_NAME] San Antonio (San Antonio Intl) Planned Maint [GEOGRAPHIC_DATA] ([…" at bounding box center [563, 266] width 879 height 456
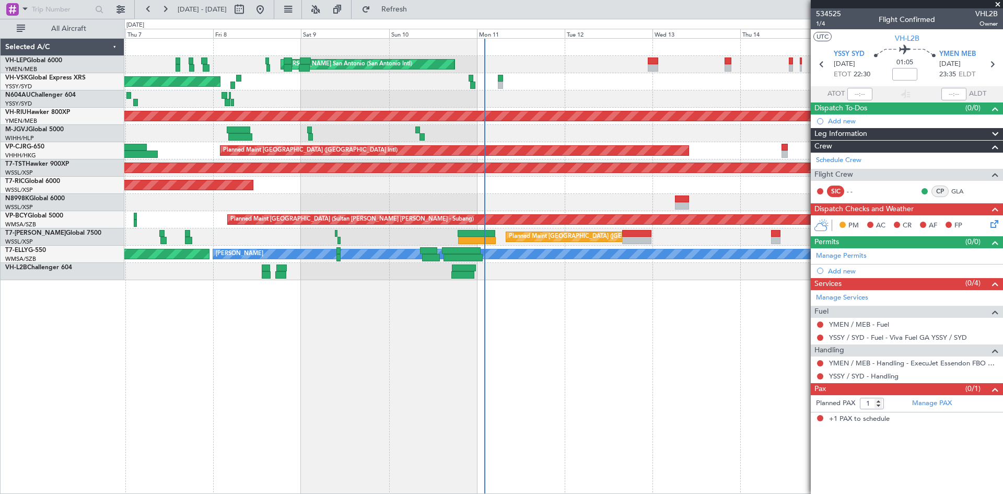
click at [612, 175] on div "Planned Maint [GEOGRAPHIC_DATA] (Seletar)" at bounding box center [563, 167] width 878 height 17
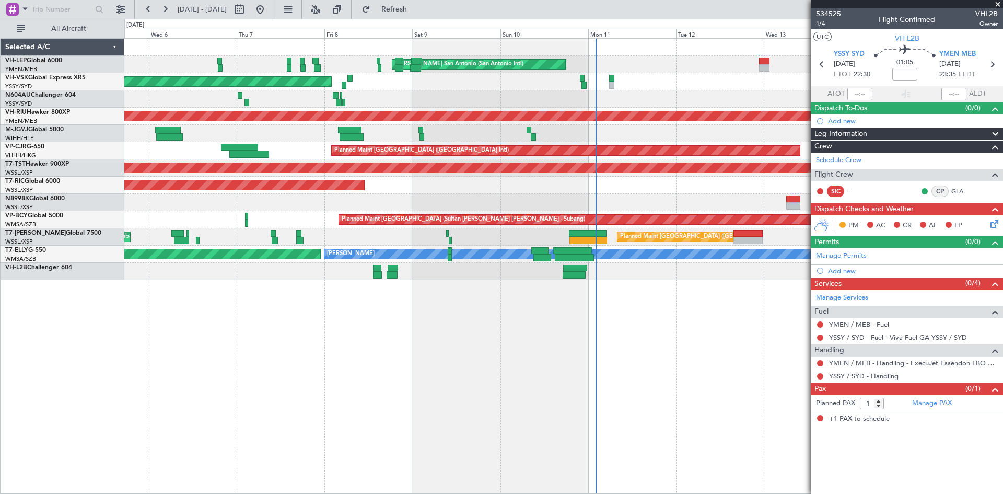
click at [492, 204] on div at bounding box center [563, 202] width 878 height 17
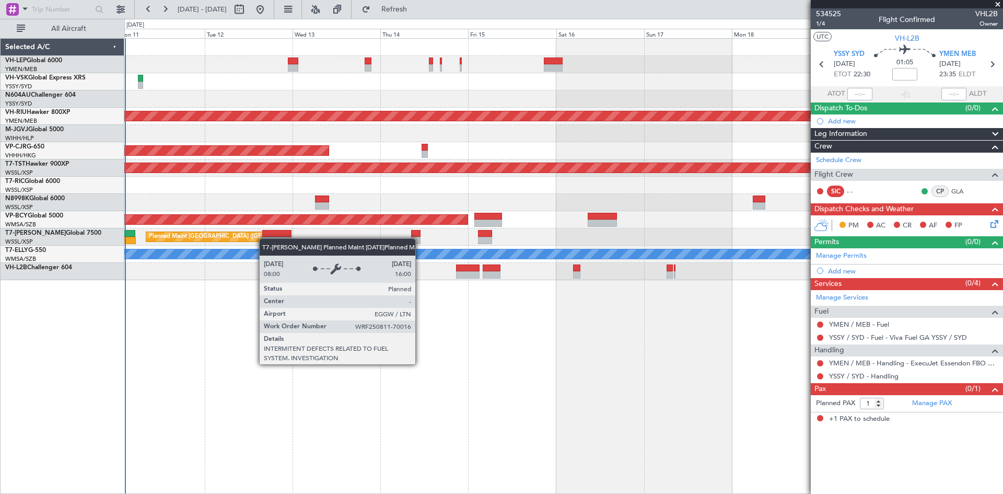
click at [231, 238] on div "[PERSON_NAME] San Antonio (San Antonio Intl) Planned Maint [GEOGRAPHIC_DATA] ([…" at bounding box center [563, 159] width 878 height 241
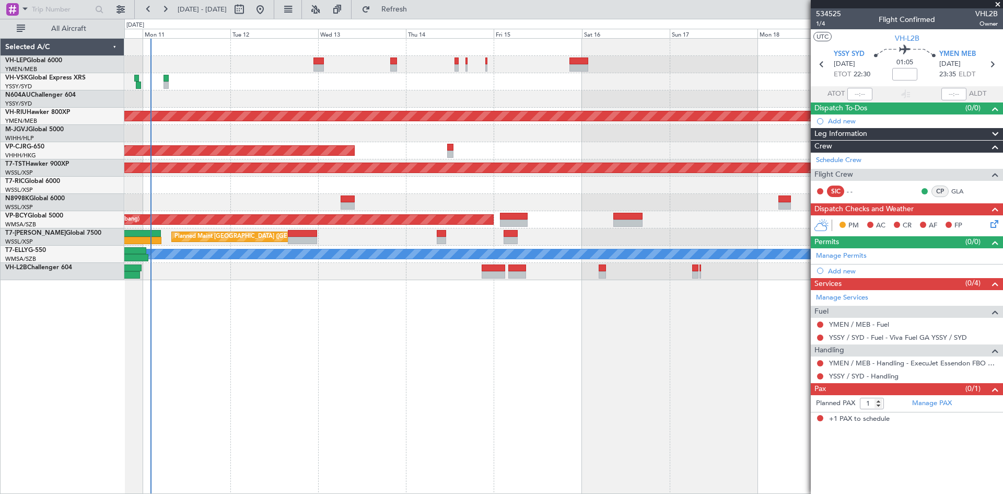
click at [641, 199] on div at bounding box center [563, 202] width 878 height 17
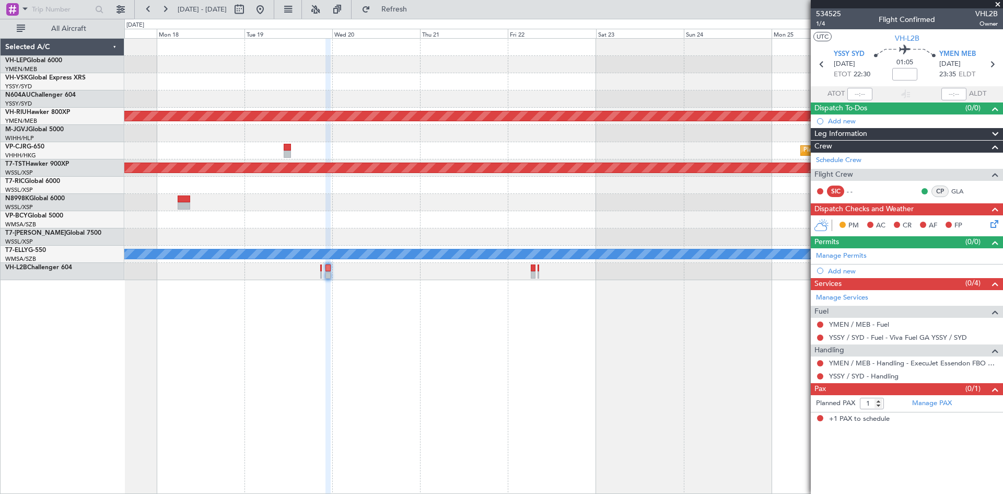
click at [370, 245] on div at bounding box center [563, 236] width 878 height 17
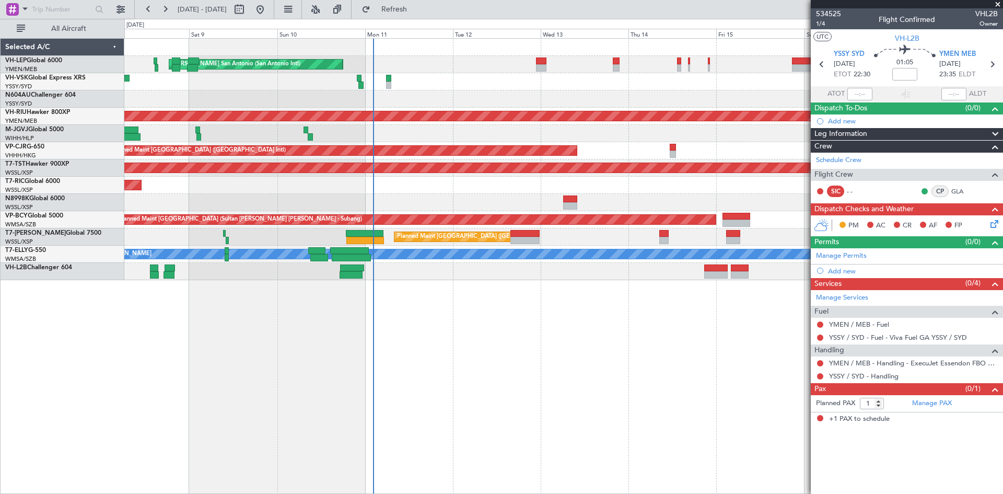
click at [681, 177] on div "Planned Maint [GEOGRAPHIC_DATA] (Seletar)" at bounding box center [563, 185] width 878 height 17
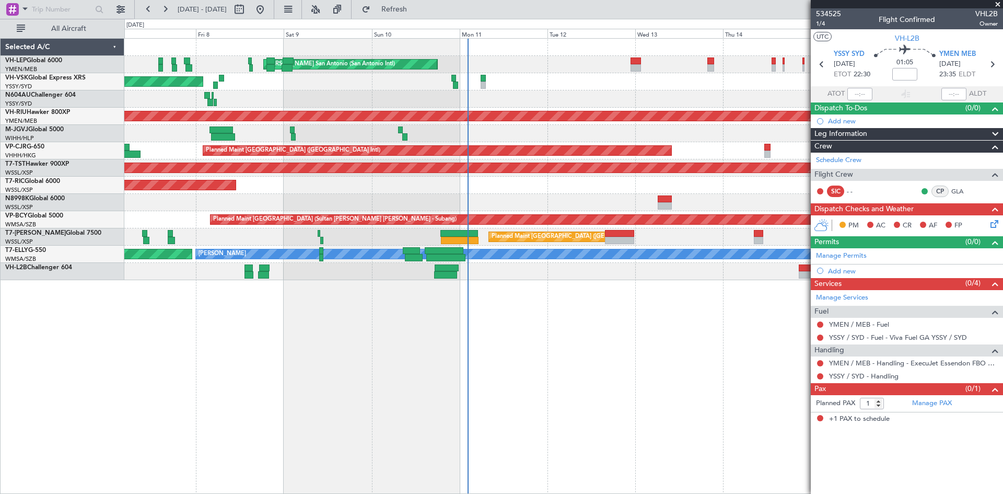
click at [327, 143] on div "Planned Maint [GEOGRAPHIC_DATA] ([GEOGRAPHIC_DATA] International) [PERSON_NAME]…" at bounding box center [563, 159] width 878 height 241
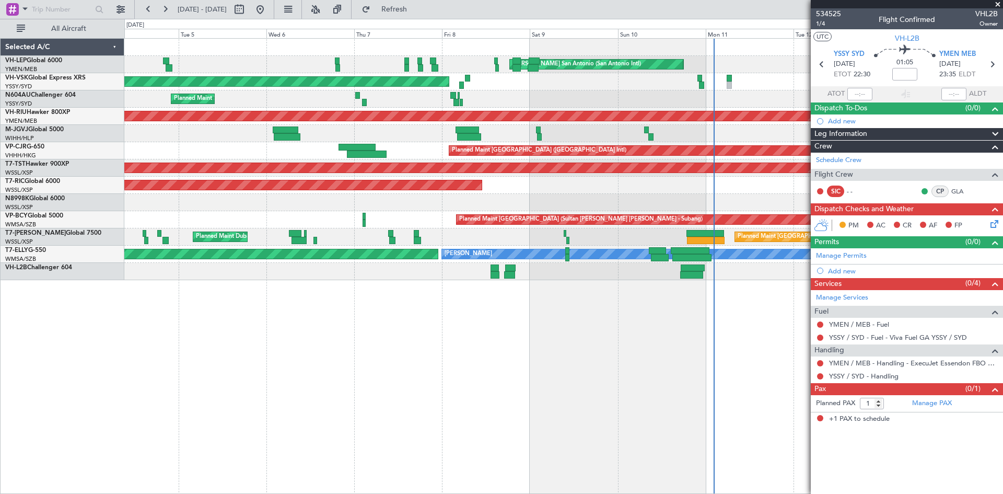
click at [525, 177] on div "Planned Maint [GEOGRAPHIC_DATA] (Seletar)" at bounding box center [563, 185] width 878 height 17
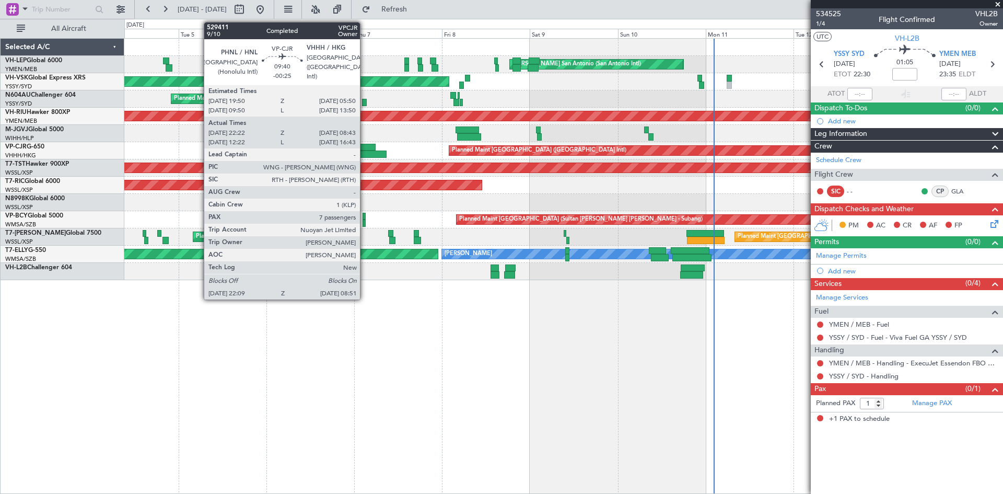
click at [365, 156] on div at bounding box center [366, 153] width 39 height 7
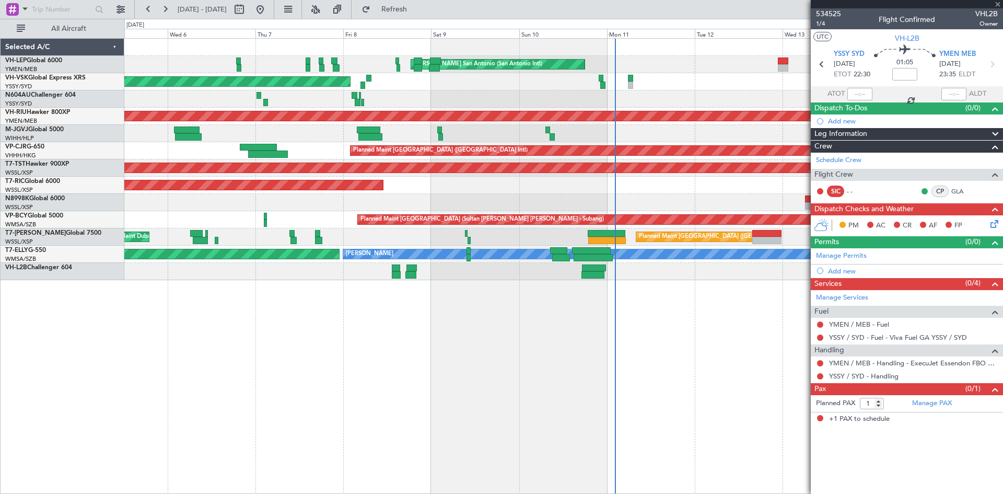
click at [509, 207] on div at bounding box center [563, 202] width 878 height 17
type input "-00:25"
type input "22:32"
type input "08:33"
type input "7"
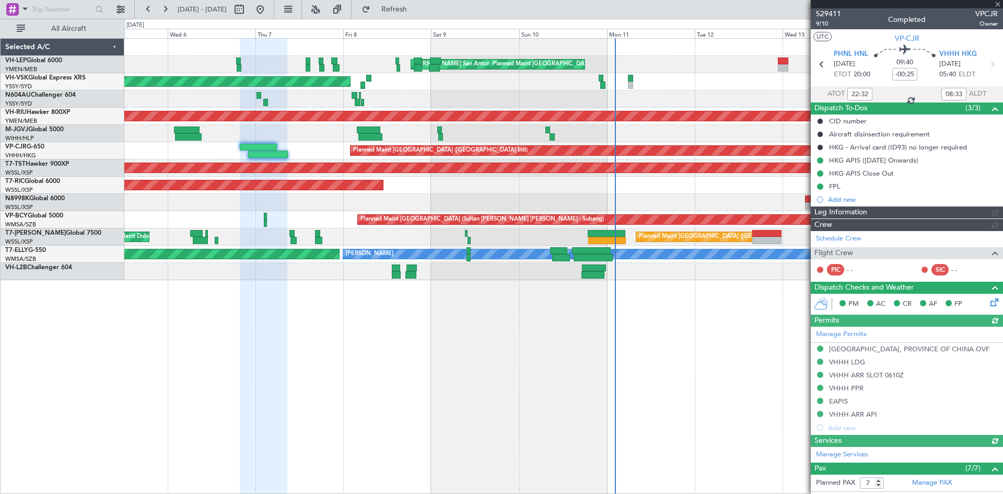
type input "[PERSON_NAME] (BTA)"
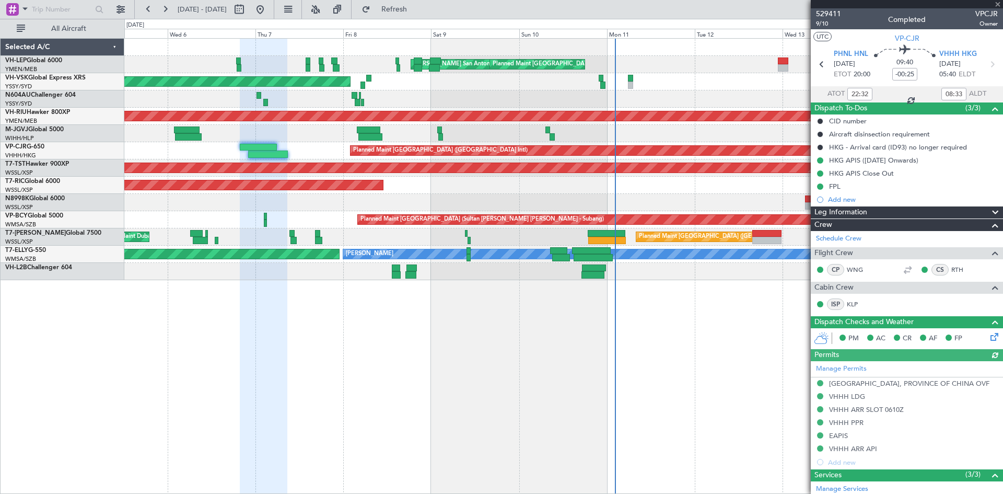
type input "12:32"
type input "16:33"
type input "22:32"
type input "08:33"
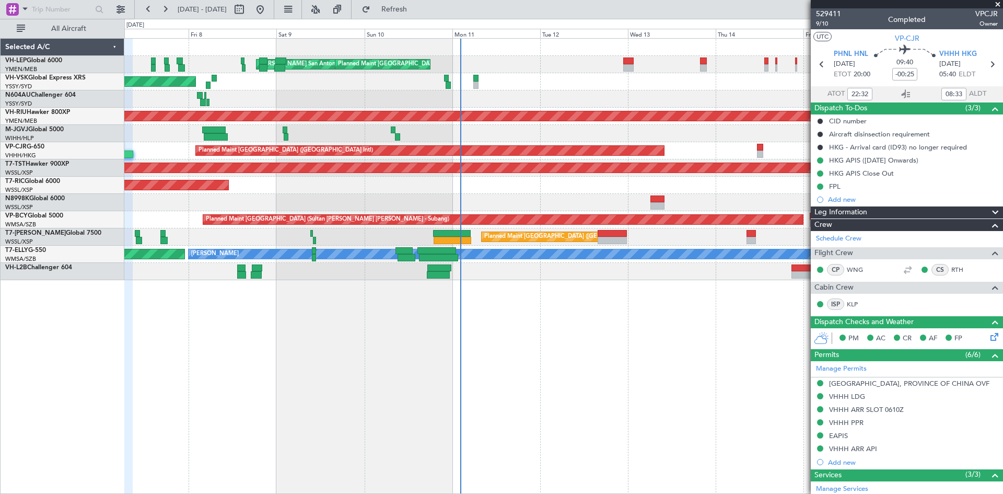
click at [595, 187] on div "[PERSON_NAME] San Antonio (San Antonio Intl) Planned Maint [GEOGRAPHIC_DATA] ([…" at bounding box center [563, 159] width 878 height 241
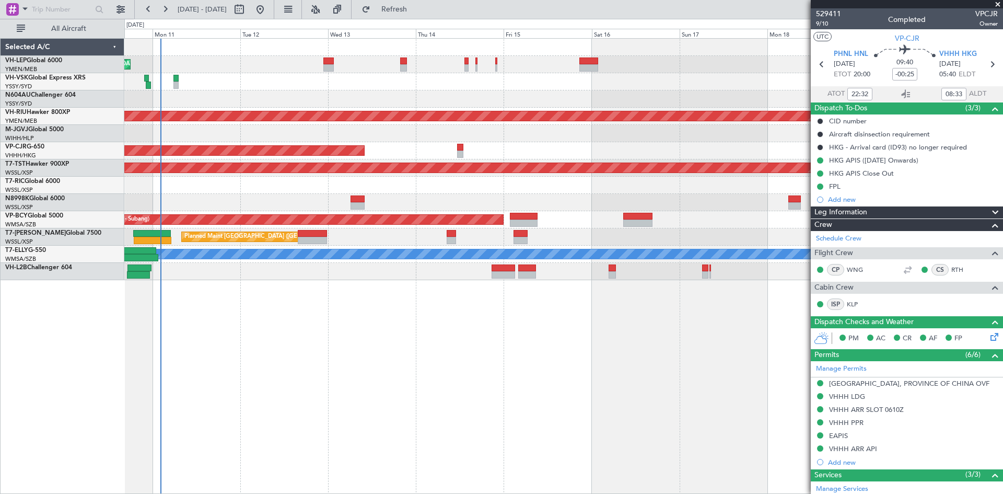
click at [453, 92] on div "[PERSON_NAME] San Antonio (San Antonio Intl) Planned Maint [GEOGRAPHIC_DATA] ([…" at bounding box center [563, 159] width 878 height 241
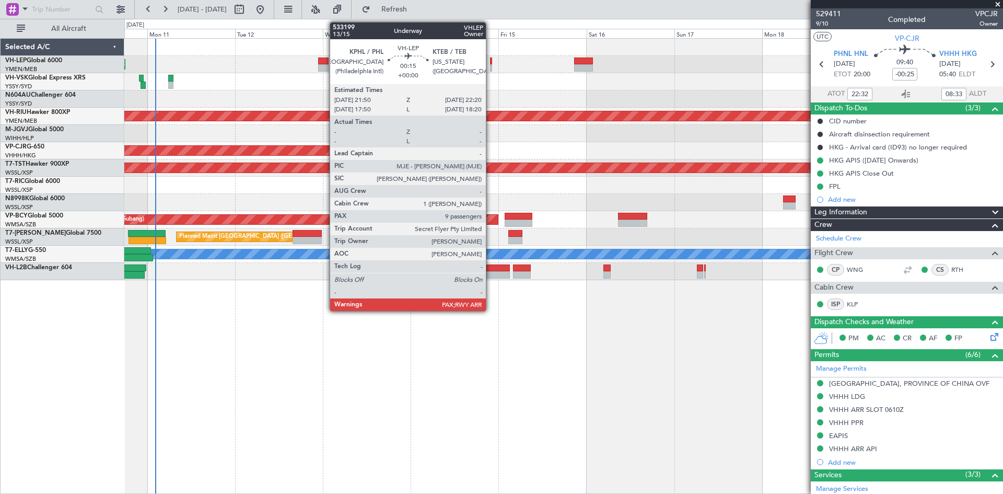
click at [491, 66] on div at bounding box center [491, 67] width 2 height 7
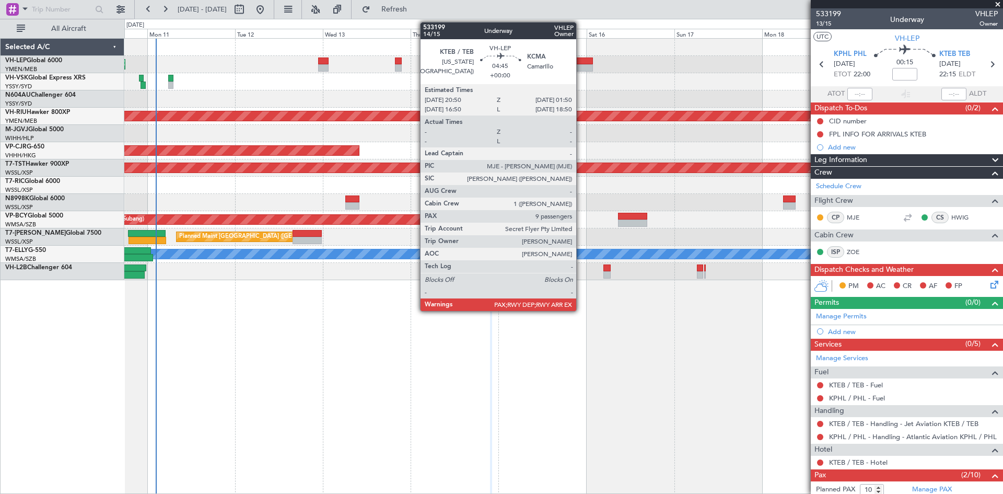
click at [581, 67] on div at bounding box center [583, 67] width 19 height 7
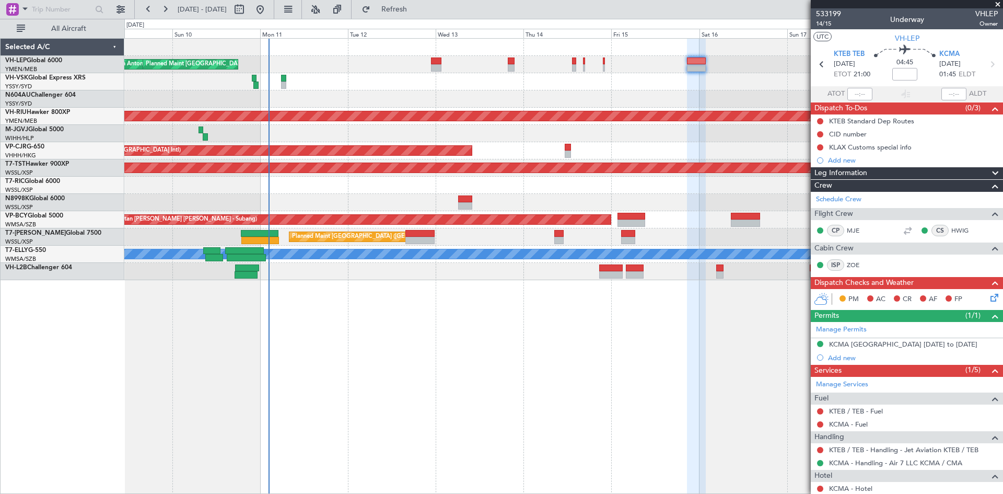
click at [639, 293] on div "[PERSON_NAME] San Antonio (San Antonio Intl) Planned Maint [GEOGRAPHIC_DATA] ([…" at bounding box center [563, 266] width 879 height 456
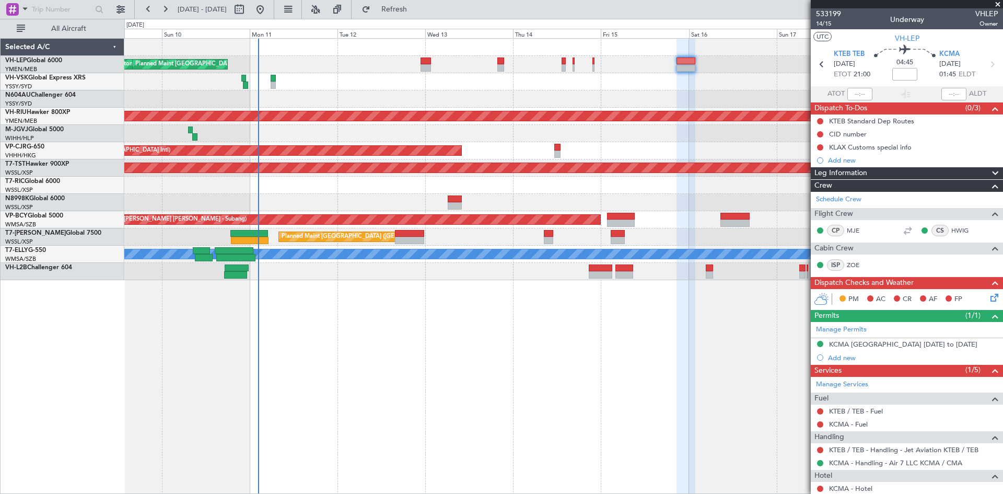
click at [389, 316] on div "[PERSON_NAME] San Antonio (San Antonio Intl) Planned Maint [GEOGRAPHIC_DATA] ([…" at bounding box center [563, 266] width 879 height 456
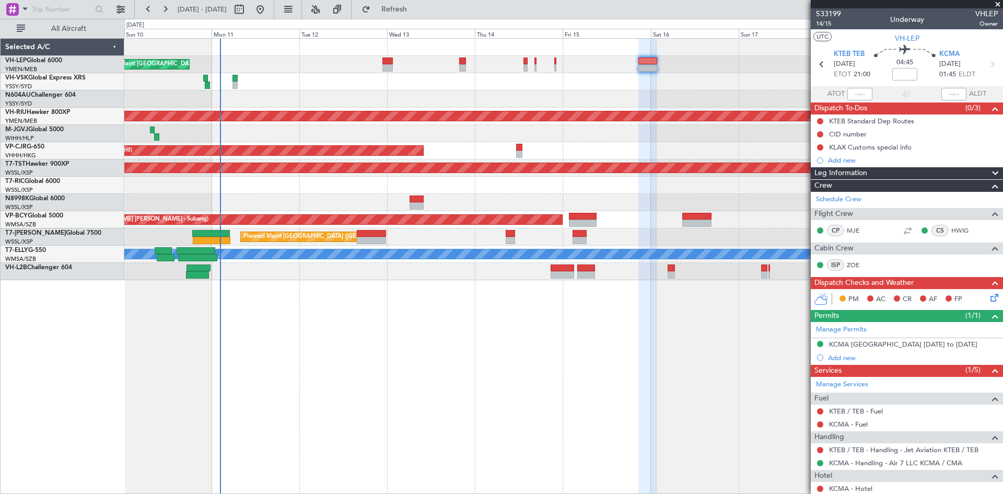
click at [317, 197] on div "[PERSON_NAME] San Antonio (San Antonio Intl) Planned Maint [GEOGRAPHIC_DATA] ([…" at bounding box center [563, 159] width 878 height 241
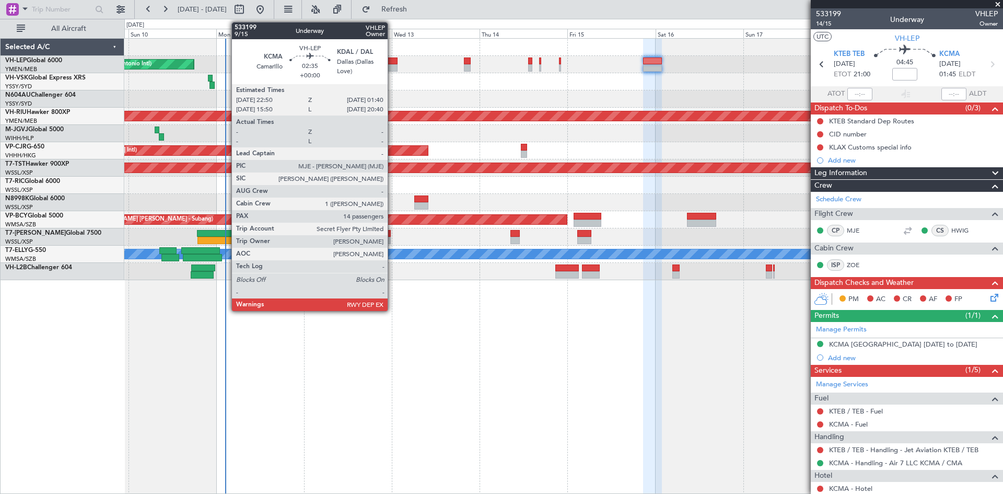
click at [392, 68] on div at bounding box center [392, 67] width 10 height 7
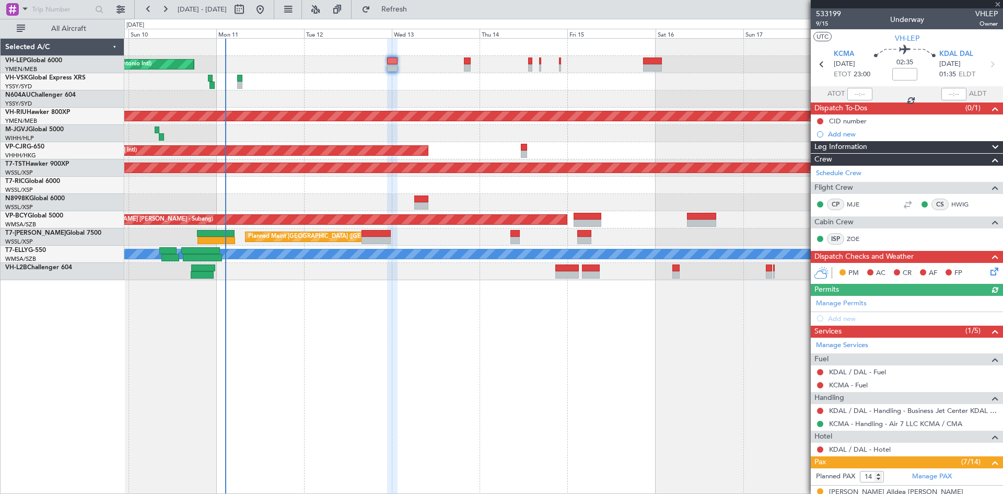
scroll to position [311, 0]
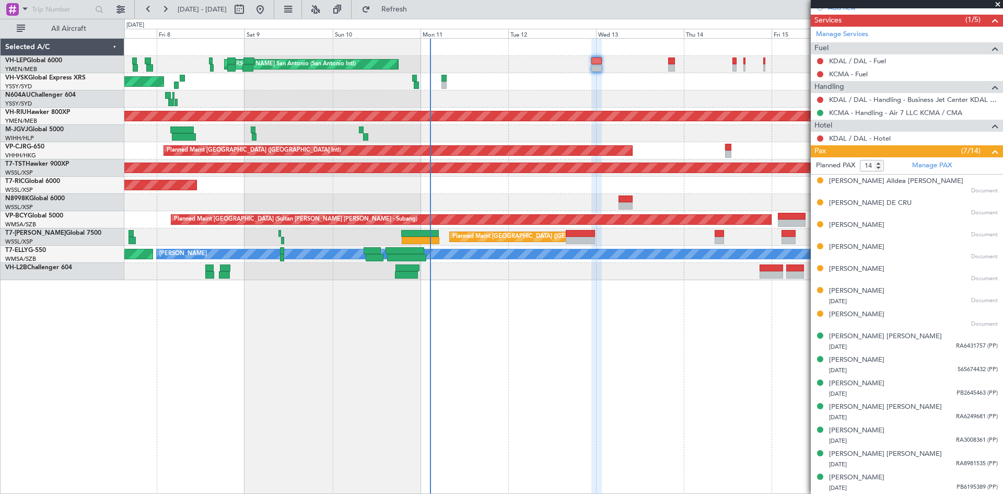
click at [481, 81] on div "Planned Maint [GEOGRAPHIC_DATA] ([GEOGRAPHIC_DATA])" at bounding box center [563, 81] width 878 height 17
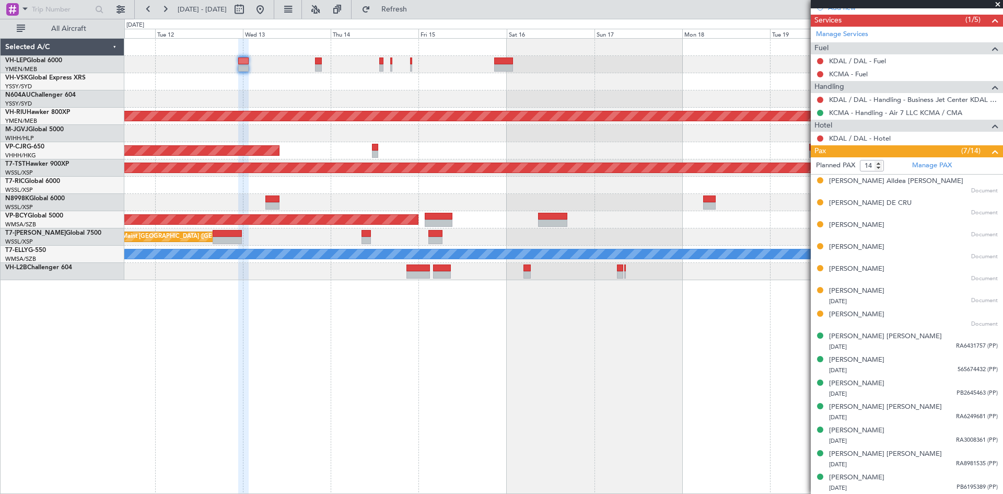
click at [413, 97] on div "Planned Maint [GEOGRAPHIC_DATA] ([GEOGRAPHIC_DATA] International) [PERSON_NAME]…" at bounding box center [563, 159] width 878 height 241
click at [492, 65] on div "Planned Maint [GEOGRAPHIC_DATA] ([GEOGRAPHIC_DATA] International) [PERSON_NAME]…" at bounding box center [563, 64] width 878 height 17
click at [500, 64] on div at bounding box center [503, 67] width 19 height 7
type input "10"
